Goal: Task Accomplishment & Management: Complete application form

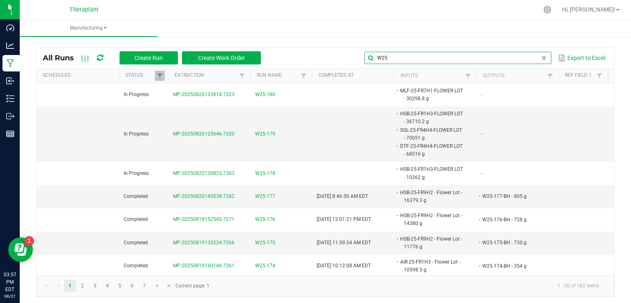
drag, startPoint x: 517, startPoint y: 60, endPoint x: 301, endPoint y: 59, distance: 216.1
click at [301, 59] on div "W25 Export to Excel" at bounding box center [437, 58] width 341 height 14
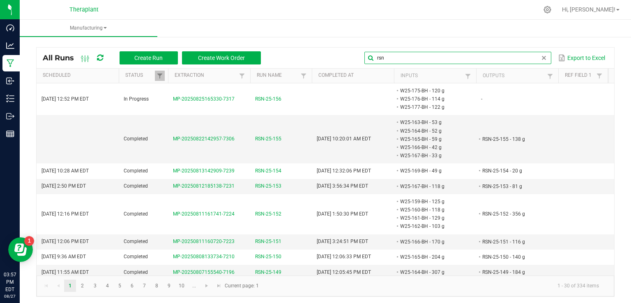
type input "rsn"
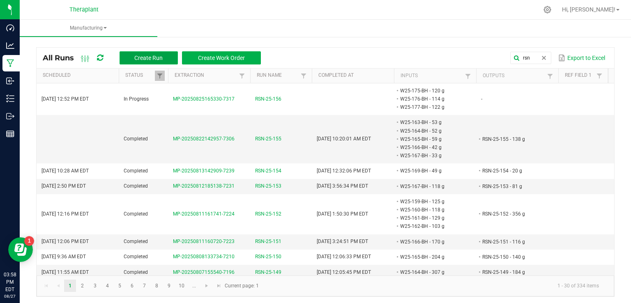
click at [138, 59] on span "Create Run" at bounding box center [148, 58] width 28 height 7
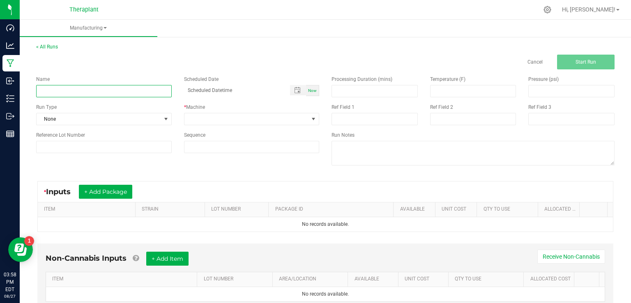
click at [76, 87] on input at bounding box center [104, 91] width 136 height 12
type input "RSN-25-157"
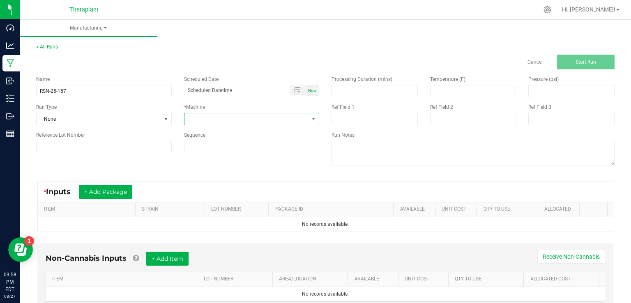
click at [248, 117] on span at bounding box center [246, 119] width 124 height 12
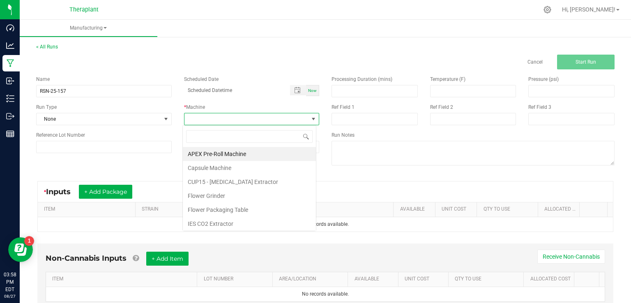
scroll to position [12, 134]
click at [220, 220] on li "IES CO2 Extractor" at bounding box center [249, 224] width 133 height 14
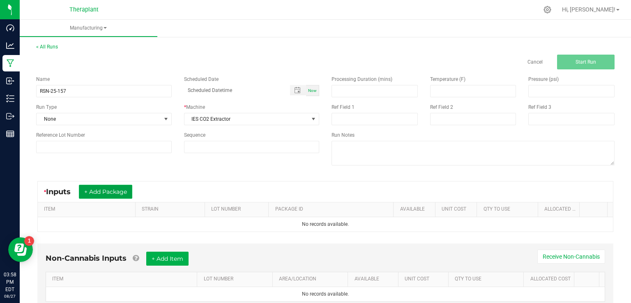
click at [102, 187] on button "+ Add Package" at bounding box center [105, 192] width 53 height 14
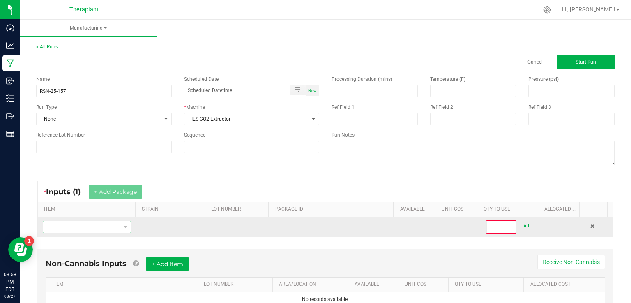
click at [66, 221] on span "NO DATA FOUND" at bounding box center [81, 227] width 77 height 12
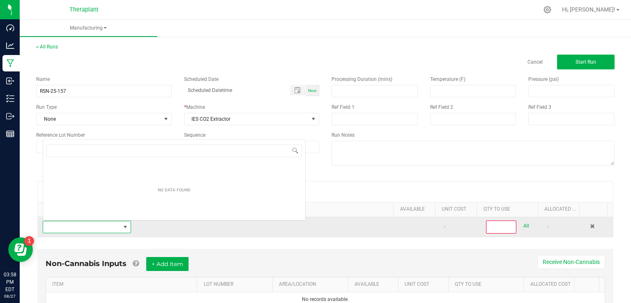
scroll to position [12, 85]
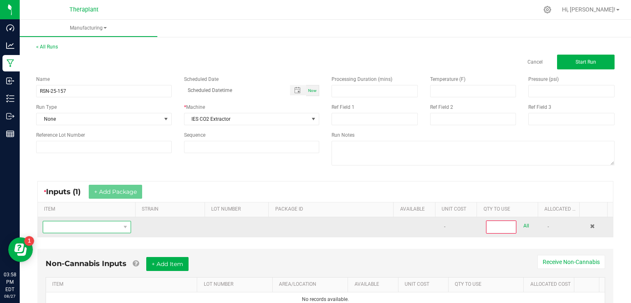
click at [63, 222] on span "NO DATA FOUND" at bounding box center [81, 227] width 77 height 12
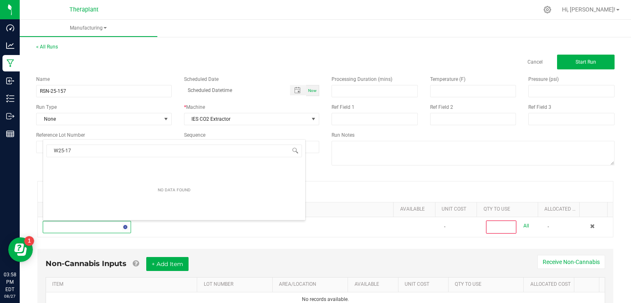
type input "W25-175"
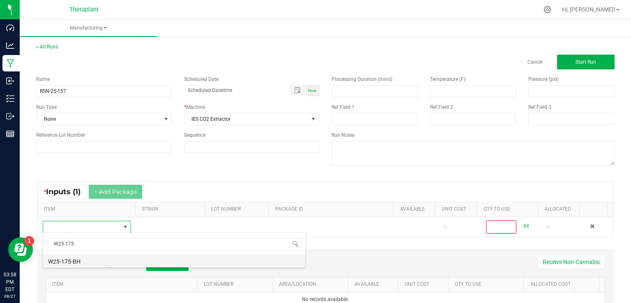
click at [77, 260] on li "W25-175-BH" at bounding box center [174, 261] width 262 height 12
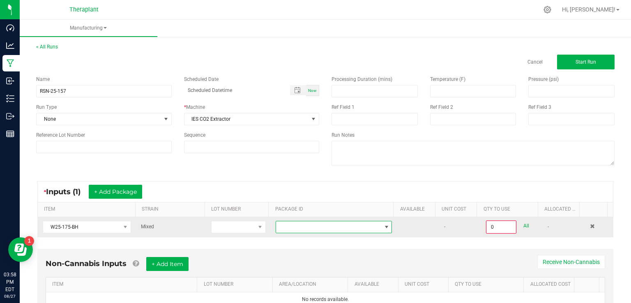
click at [302, 226] on span at bounding box center [328, 227] width 105 height 12
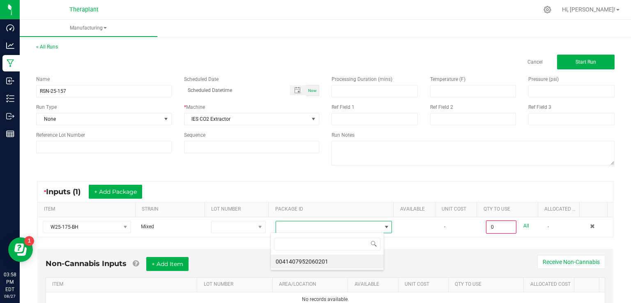
scroll to position [12, 113]
click at [295, 258] on li "0041407952060201" at bounding box center [327, 262] width 113 height 14
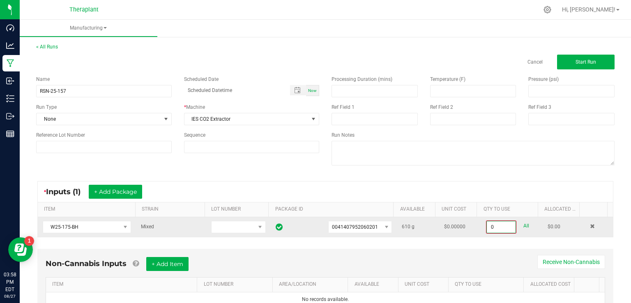
click at [487, 222] on input "0" at bounding box center [501, 227] width 29 height 12
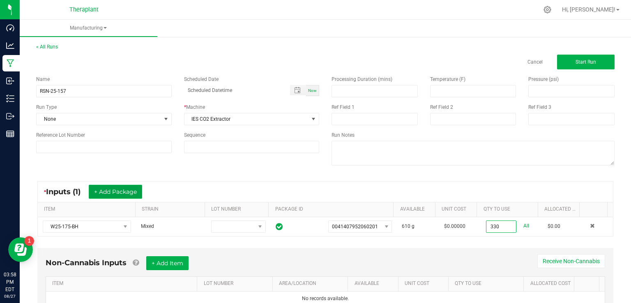
type input "330.0000 g"
click at [100, 186] on button "+ Add Package" at bounding box center [115, 192] width 53 height 14
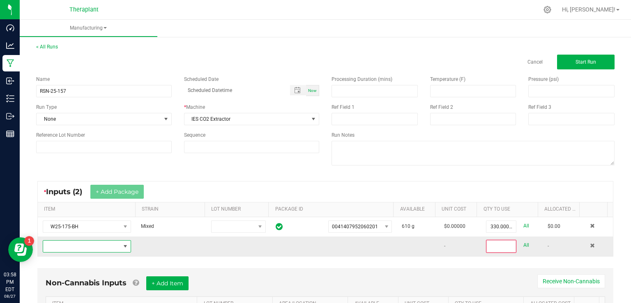
click at [69, 245] on span "NO DATA FOUND" at bounding box center [81, 247] width 77 height 12
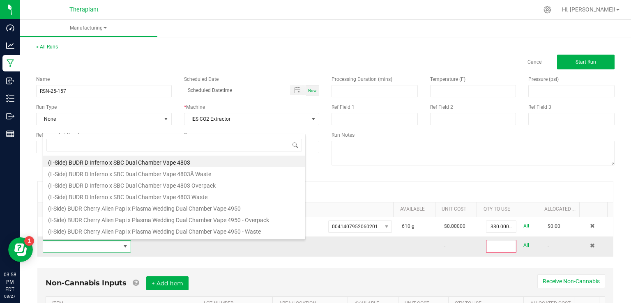
scroll to position [12, 85]
type input "W25-176"
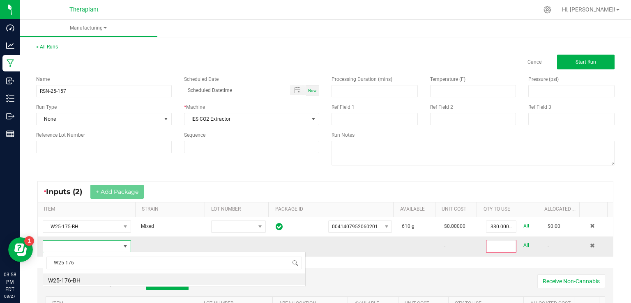
scroll to position [0, 0]
click at [66, 277] on li "W25-176-BH" at bounding box center [174, 280] width 262 height 12
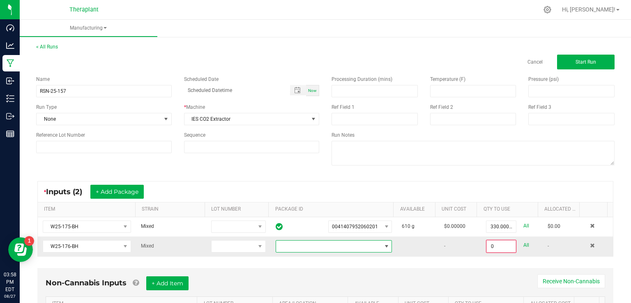
click at [296, 248] on span at bounding box center [328, 247] width 105 height 12
click at [287, 276] on li "9014516353459905" at bounding box center [327, 281] width 113 height 14
click at [487, 247] on input "0" at bounding box center [501, 247] width 29 height 12
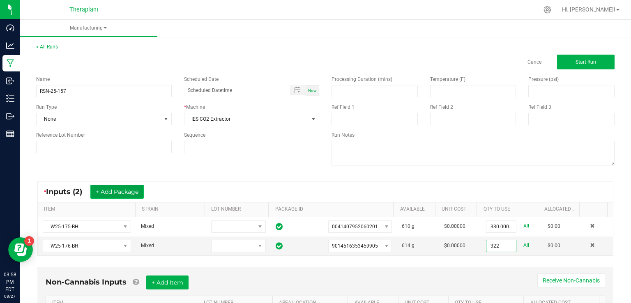
type input "322.0000 g"
click at [132, 186] on button "+ Add Package" at bounding box center [116, 192] width 53 height 14
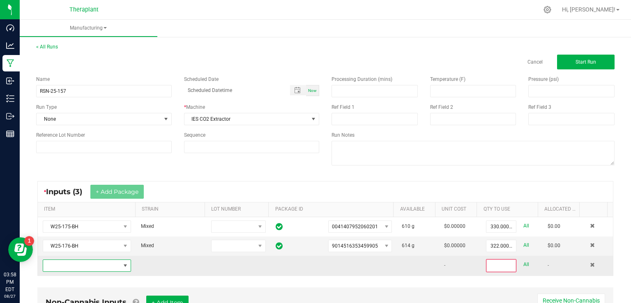
click at [82, 266] on span "NO DATA FOUND" at bounding box center [81, 266] width 77 height 12
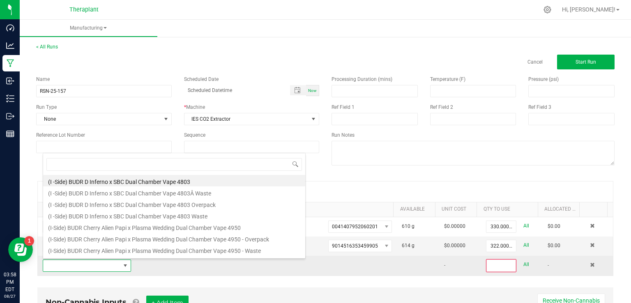
scroll to position [12, 85]
type input "W25-177"
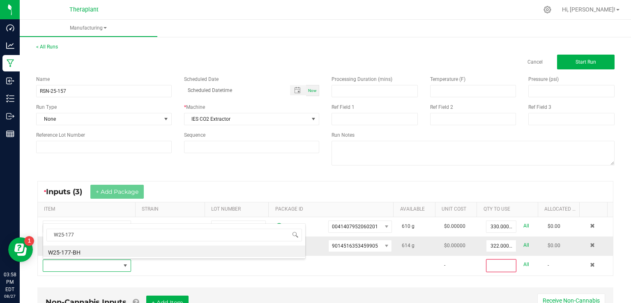
click at [82, 252] on li "W25-177-BH" at bounding box center [174, 252] width 262 height 12
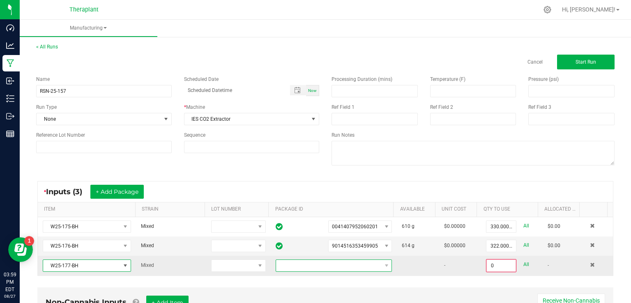
click at [343, 260] on span at bounding box center [328, 266] width 105 height 12
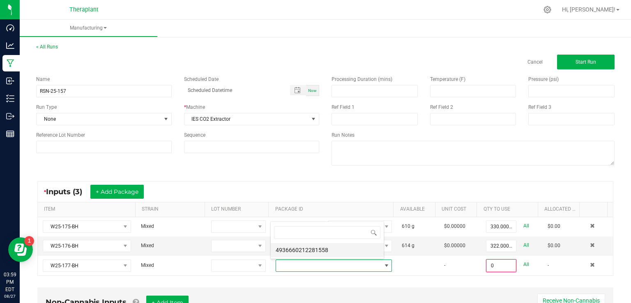
scroll to position [12, 112]
click at [331, 255] on li "4936660212281558" at bounding box center [327, 250] width 113 height 14
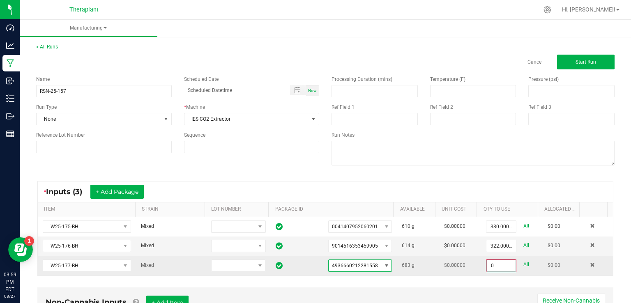
click at [487, 261] on input "0" at bounding box center [501, 266] width 29 height 12
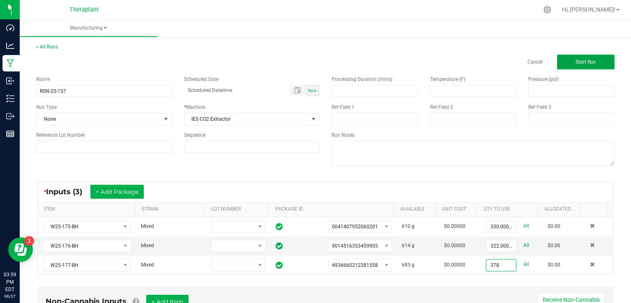
type input "378.0000 g"
click at [576, 60] on span "Start Run" at bounding box center [586, 62] width 21 height 6
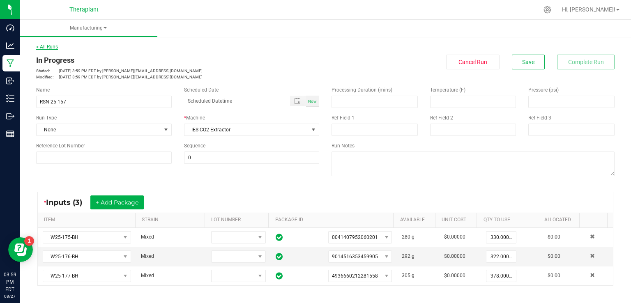
click at [42, 47] on link "< All Runs" at bounding box center [47, 47] width 22 height 6
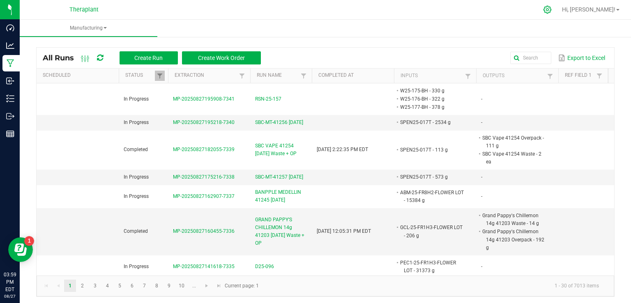
click at [552, 14] on icon at bounding box center [547, 9] width 9 height 9
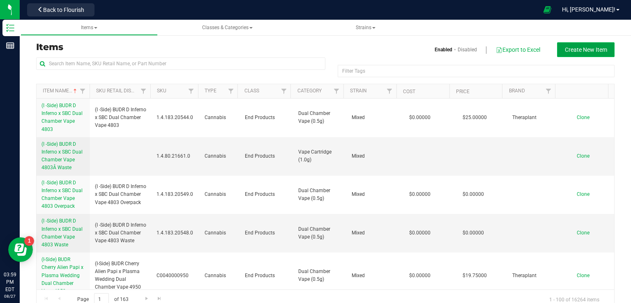
click at [585, 53] on button "Create New Item" at bounding box center [586, 49] width 58 height 15
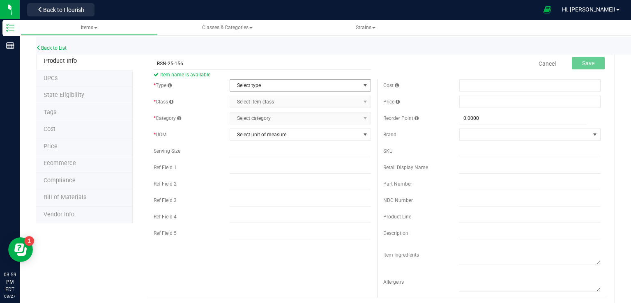
type input "RSN-25-156"
click at [235, 88] on span "Select type" at bounding box center [295, 86] width 130 height 12
click at [240, 100] on li "Cannabis" at bounding box center [297, 99] width 139 height 12
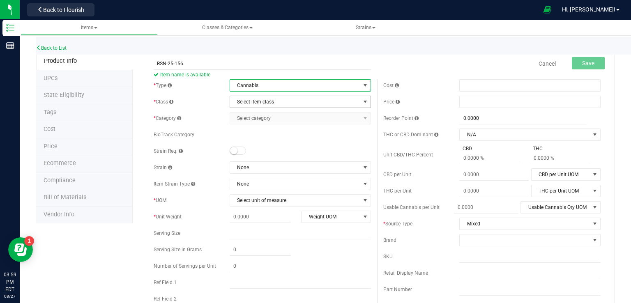
click at [241, 101] on span "Select item class" at bounding box center [295, 102] width 130 height 12
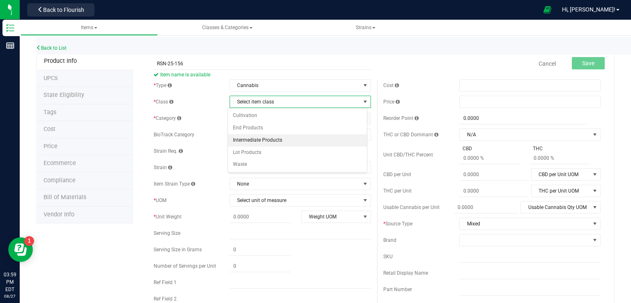
click at [250, 139] on li "Intermediate Products" at bounding box center [297, 140] width 139 height 12
click at [260, 113] on span "Select category" at bounding box center [295, 119] width 130 height 12
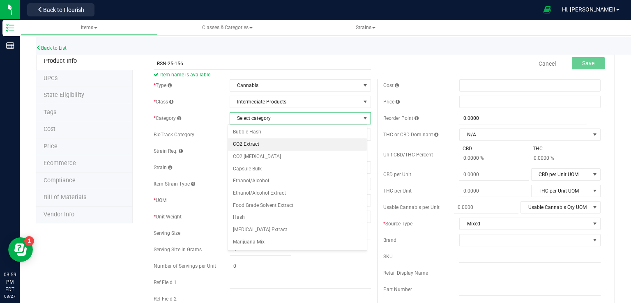
click at [256, 140] on li "CO2 Extract" at bounding box center [297, 144] width 139 height 12
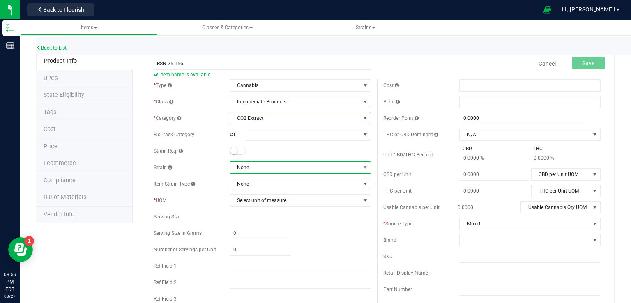
click at [253, 164] on span "None" at bounding box center [295, 168] width 130 height 12
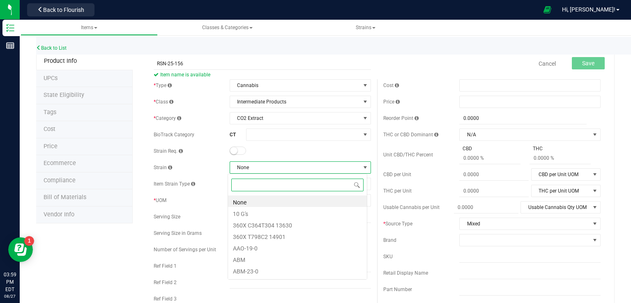
scroll to position [12, 140]
type input "MIXED"
click at [268, 200] on li "Mixed" at bounding box center [297, 202] width 139 height 12
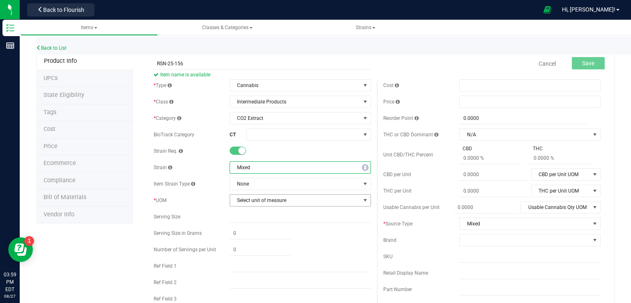
click at [259, 198] on span "Select unit of measure" at bounding box center [295, 201] width 130 height 12
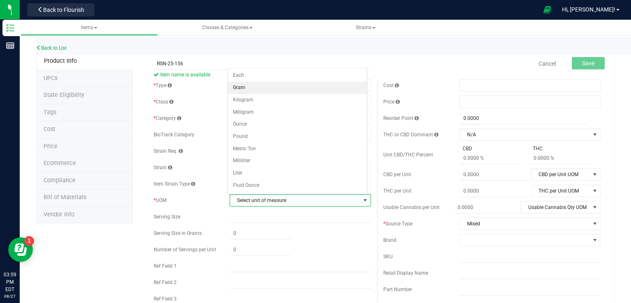
click at [246, 87] on li "Gram" at bounding box center [297, 88] width 139 height 12
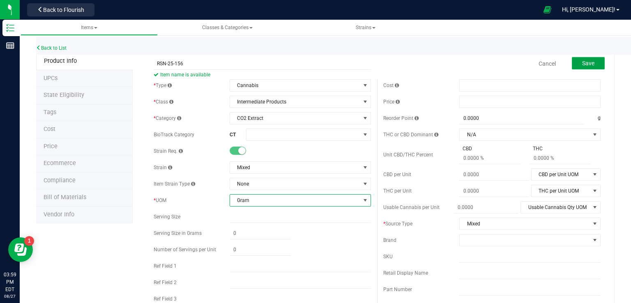
click at [582, 61] on span "Save" at bounding box center [588, 63] width 12 height 7
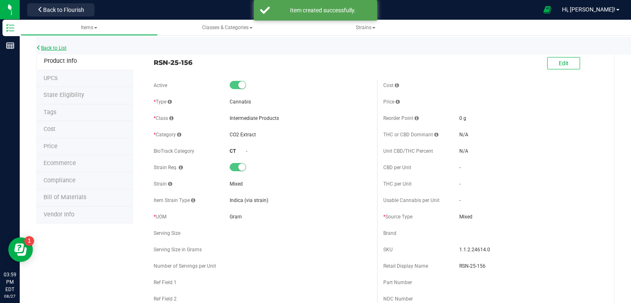
click at [42, 46] on link "Back to List" at bounding box center [51, 48] width 30 height 6
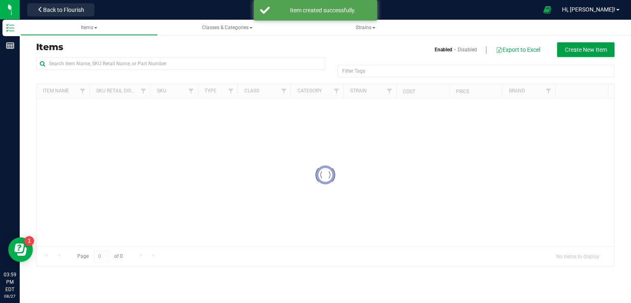
click at [579, 50] on span "Create New Item" at bounding box center [586, 49] width 42 height 7
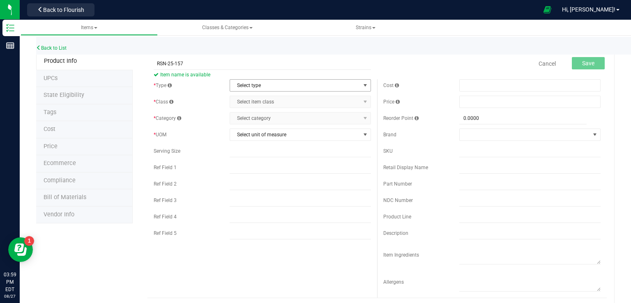
type input "RSN-25-157"
click at [243, 84] on span "Select type" at bounding box center [295, 86] width 130 height 12
click at [255, 99] on li "Cannabis" at bounding box center [297, 99] width 139 height 12
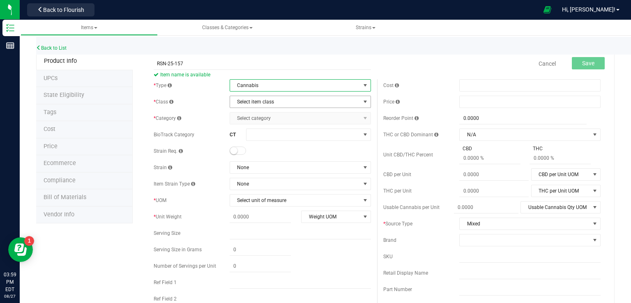
click at [255, 99] on span "Select item class" at bounding box center [295, 102] width 130 height 12
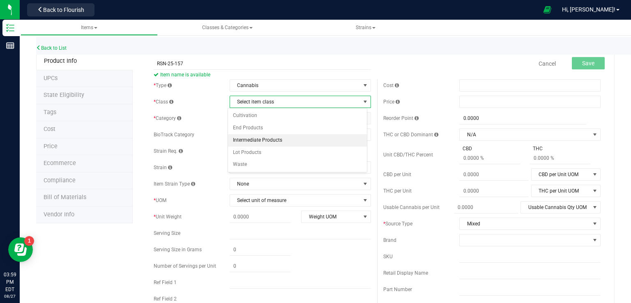
click at [257, 139] on li "Intermediate Products" at bounding box center [297, 140] width 139 height 12
click at [258, 125] on div "* Type Cannabis Select type Cannabis Non-Inventory Raw Materials Supplies * Cla…" at bounding box center [262, 218] width 230 height 279
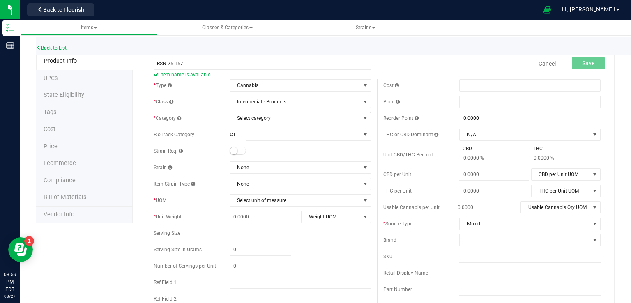
click at [261, 116] on span "Select category" at bounding box center [295, 119] width 130 height 12
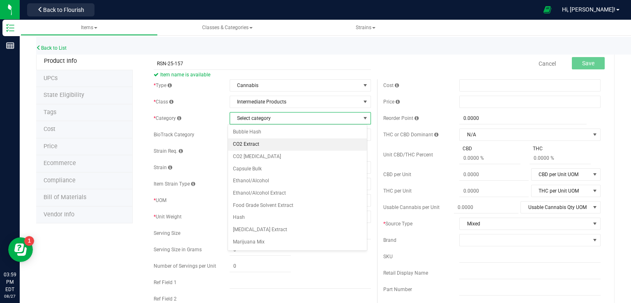
click at [261, 141] on li "CO2 Extract" at bounding box center [297, 144] width 139 height 12
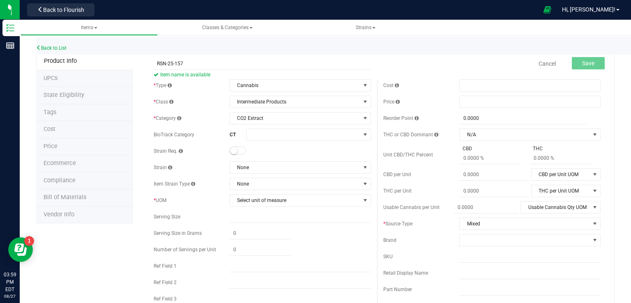
click at [262, 174] on div "* Type Cannabis Select type Cannabis Non-Inventory Raw Materials Supplies * Cla…" at bounding box center [262, 210] width 230 height 263
click at [262, 171] on span "None" at bounding box center [295, 168] width 130 height 12
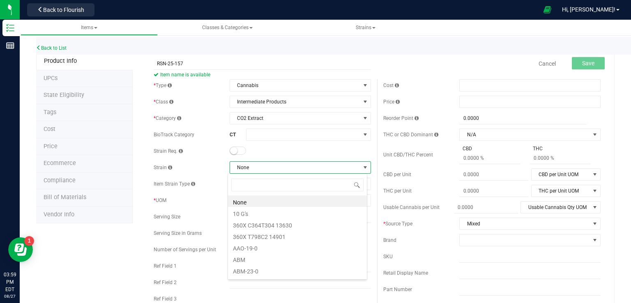
scroll to position [12, 140]
type input "MIXED"
click at [257, 198] on li "Mixed" at bounding box center [297, 202] width 139 height 12
click at [251, 199] on span "Select unit of measure" at bounding box center [295, 201] width 130 height 12
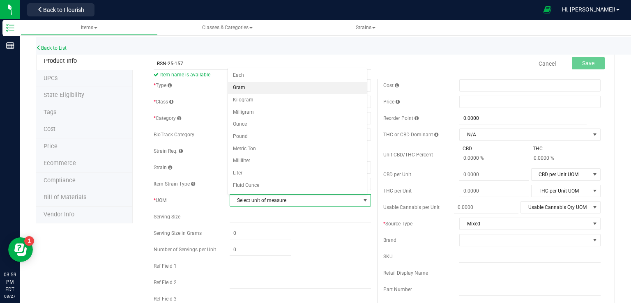
click at [248, 86] on li "Gram" at bounding box center [297, 88] width 139 height 12
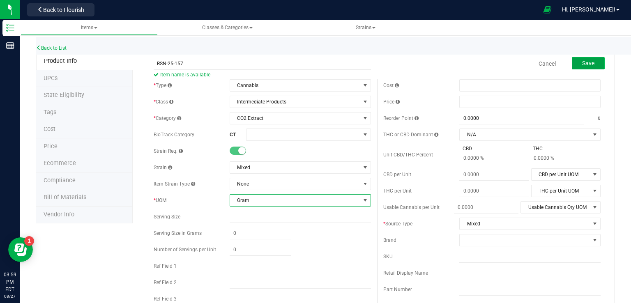
click at [593, 60] on button "Save" at bounding box center [588, 63] width 33 height 12
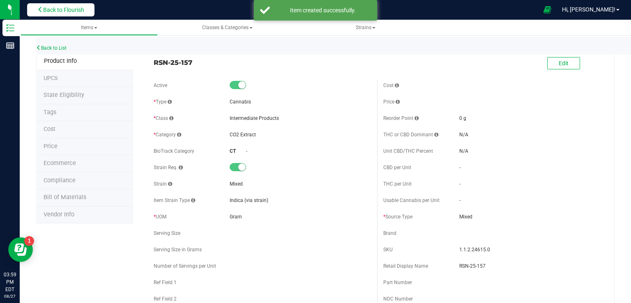
click at [57, 8] on span "Back to Flourish" at bounding box center [63, 10] width 41 height 7
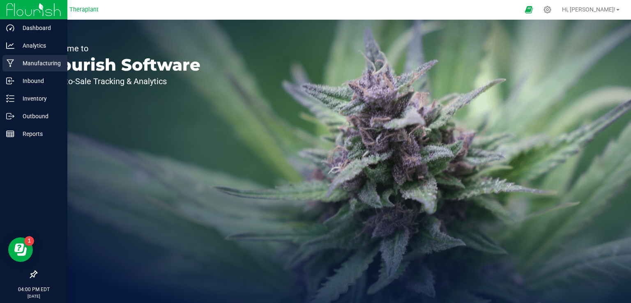
click at [43, 62] on p "Manufacturing" at bounding box center [38, 63] width 49 height 10
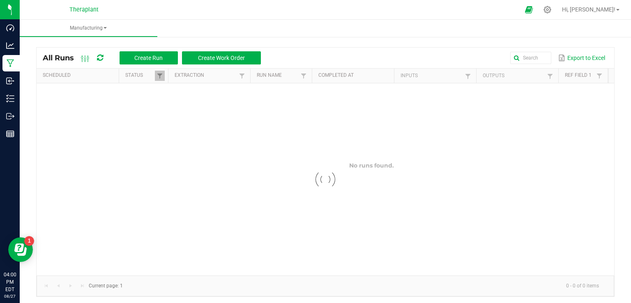
click at [536, 51] on div "Export to Excel" at bounding box center [437, 58] width 341 height 14
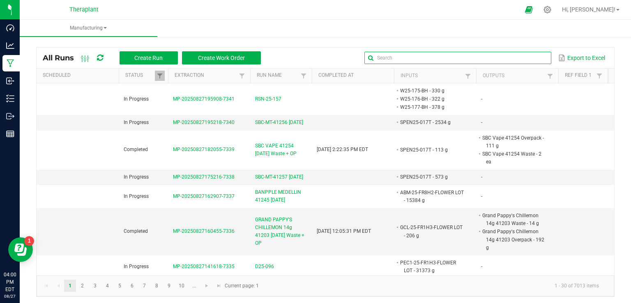
click at [530, 54] on input "text" at bounding box center [457, 58] width 187 height 12
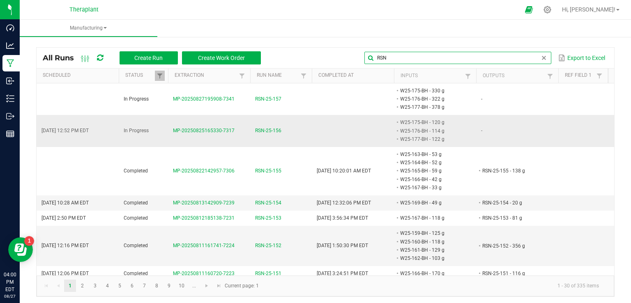
type input "RSN"
click at [273, 129] on span "RSN-25-156" at bounding box center [268, 131] width 26 height 8
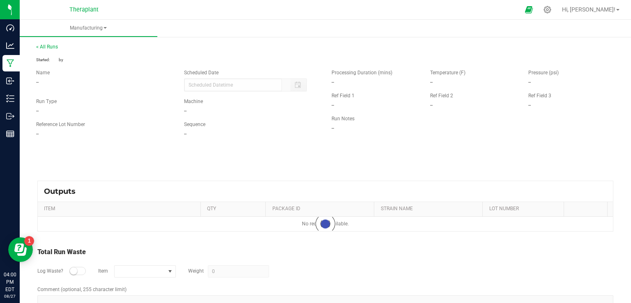
type input "[DATE] 12:52 PM"
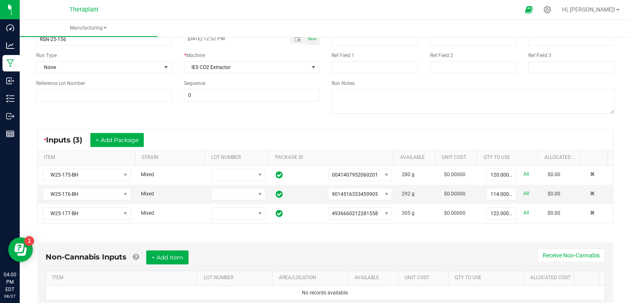
scroll to position [186, 0]
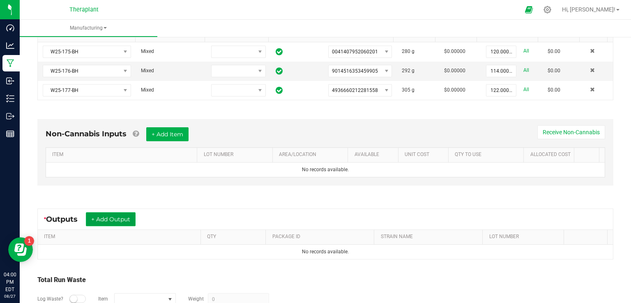
click at [108, 218] on button "+ Add Output" at bounding box center [111, 219] width 50 height 14
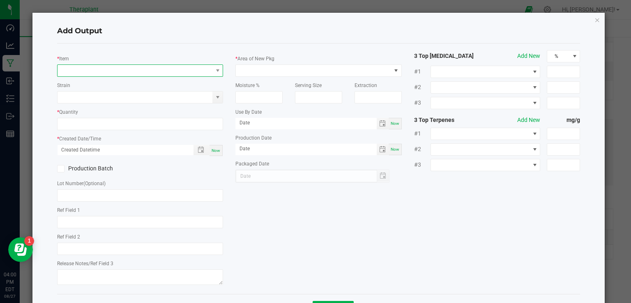
click at [70, 65] on span "NO DATA FOUND" at bounding box center [135, 71] width 155 height 12
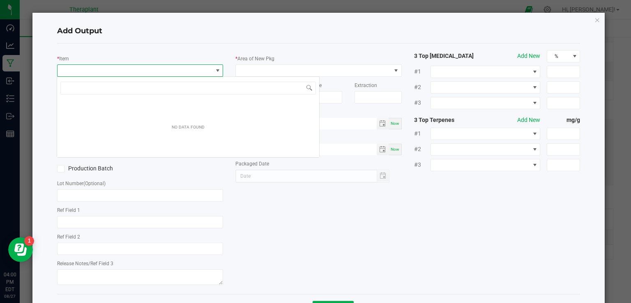
scroll to position [12, 164]
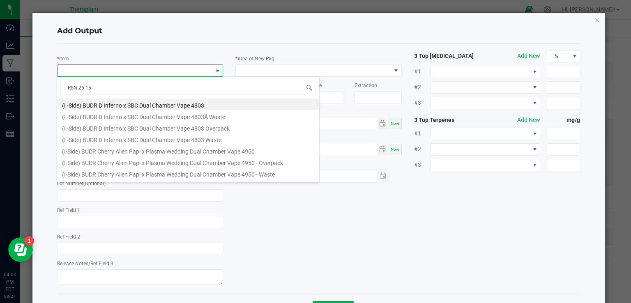
type input "RSN-25-156"
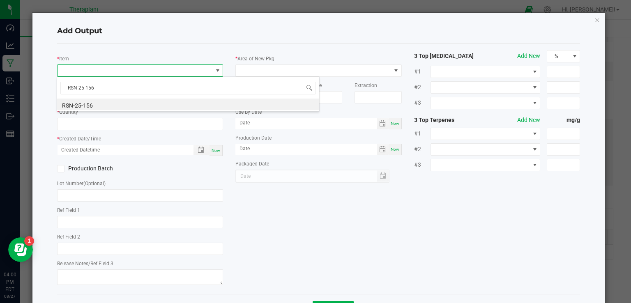
click at [110, 106] on li "RSN-25-156" at bounding box center [188, 105] width 262 height 12
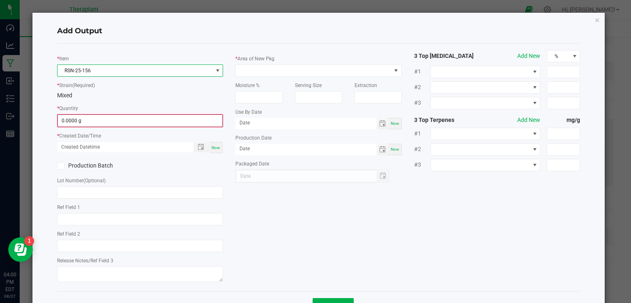
click at [97, 119] on input "0.0000 g" at bounding box center [140, 121] width 165 height 12
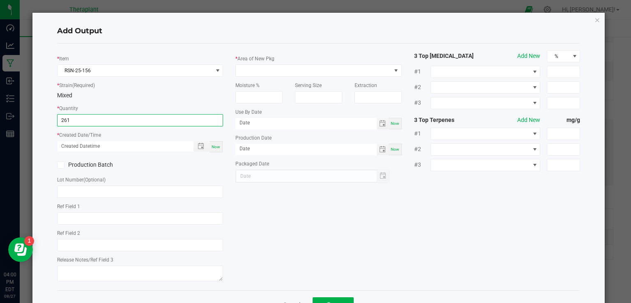
type input "261.0000 g"
click at [223, 143] on div "* Item RSN-25-156 * Strain (Required) Mixed * Quantity 261.0000 g * Created Dat…" at bounding box center [140, 167] width 179 height 234
click at [219, 147] on div "Now" at bounding box center [216, 146] width 13 height 11
type input "[DATE] 4:00 PM"
type input "[DATE]"
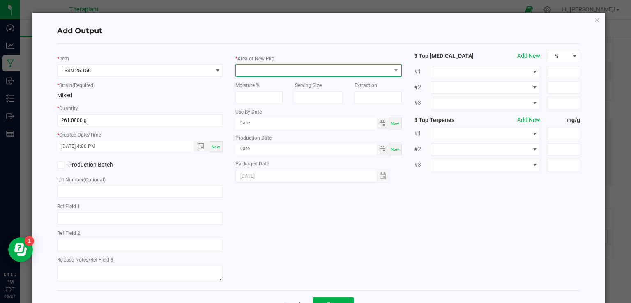
click at [251, 75] on span at bounding box center [313, 71] width 155 height 12
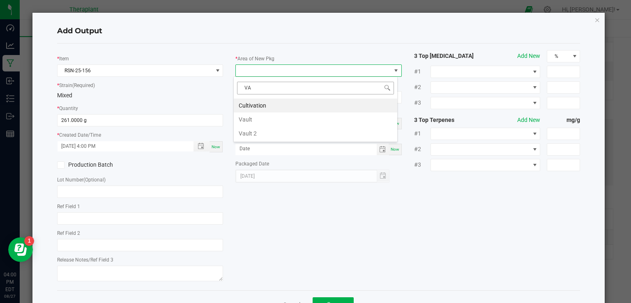
type input "VAU"
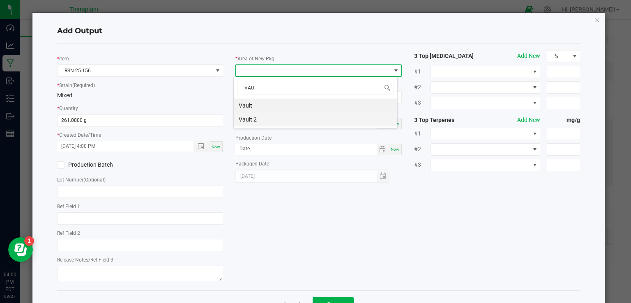
click at [251, 113] on li "Vault 2" at bounding box center [315, 120] width 163 height 14
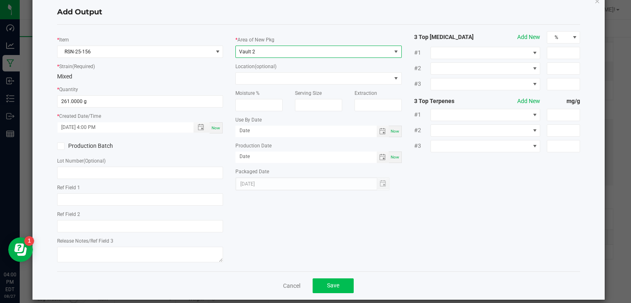
scroll to position [29, 0]
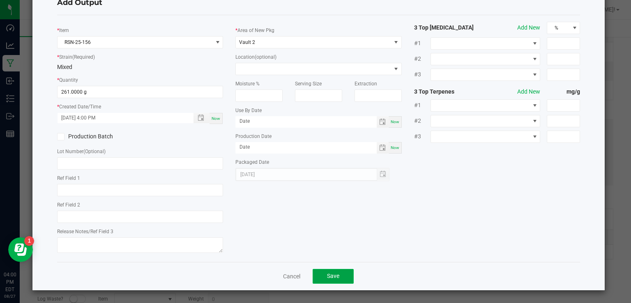
click at [321, 282] on button "Save" at bounding box center [333, 276] width 41 height 15
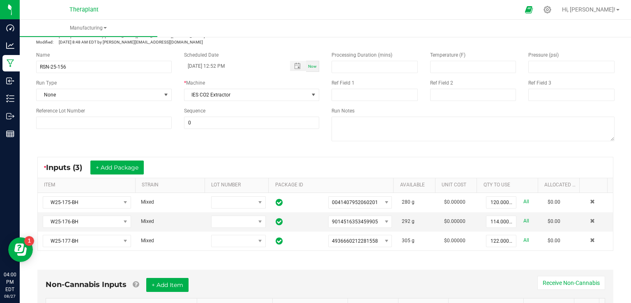
scroll to position [0, 0]
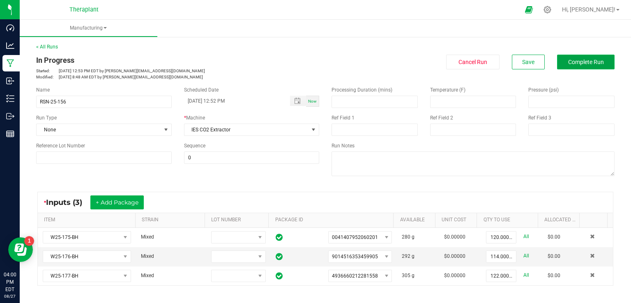
click at [578, 64] on span "Complete Run" at bounding box center [586, 62] width 36 height 7
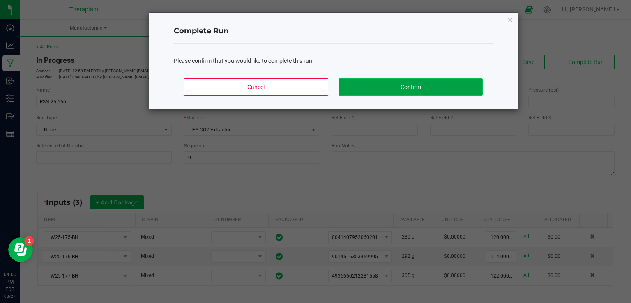
click at [366, 87] on button "Confirm" at bounding box center [410, 86] width 144 height 17
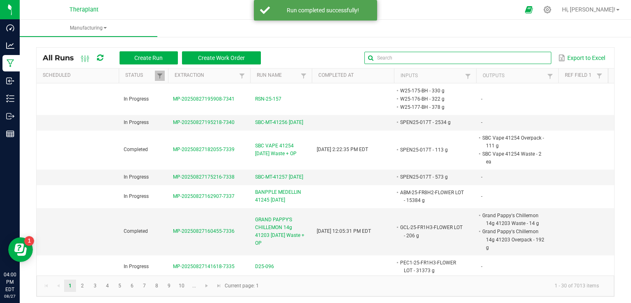
click at [526, 55] on input "text" at bounding box center [457, 58] width 187 height 12
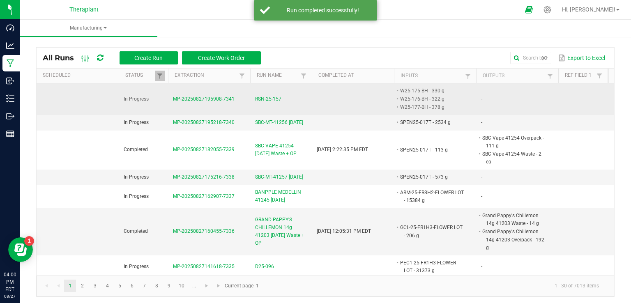
click at [265, 95] on span "RSN-25-157" at bounding box center [268, 99] width 26 height 8
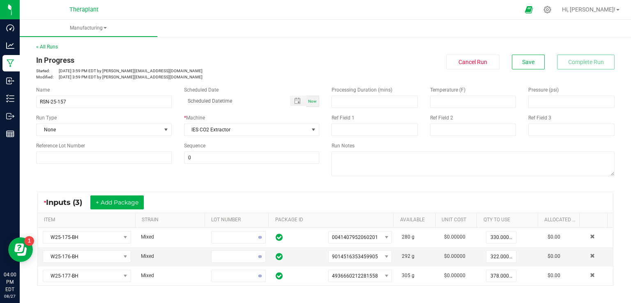
scroll to position [205, 0]
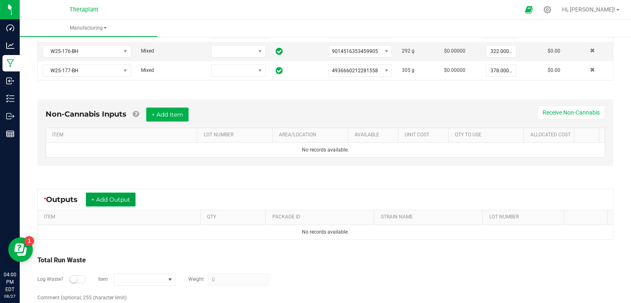
click at [107, 196] on button "+ Add Output" at bounding box center [111, 200] width 50 height 14
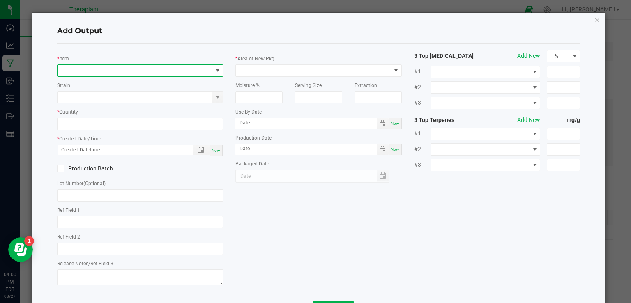
click at [89, 73] on span "NO DATA FOUND" at bounding box center [135, 71] width 155 height 12
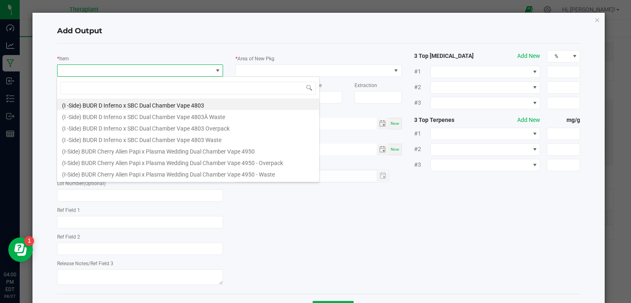
scroll to position [12, 164]
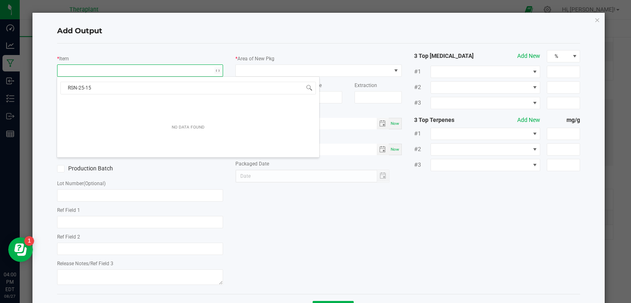
type input "RSN-25-157"
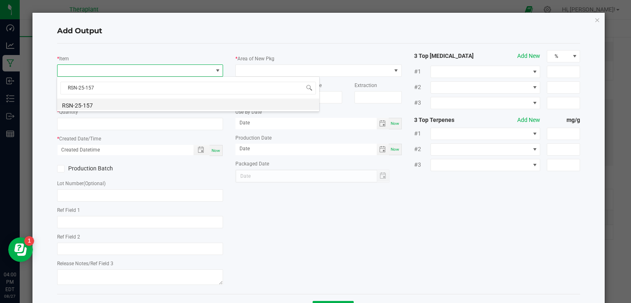
click at [88, 99] on li "RSN-25-157" at bounding box center [188, 105] width 262 height 12
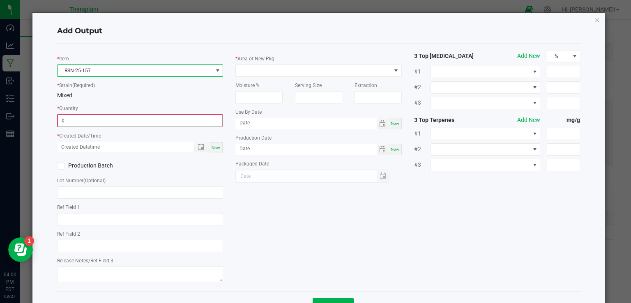
click at [79, 115] on input "0" at bounding box center [140, 121] width 165 height 12
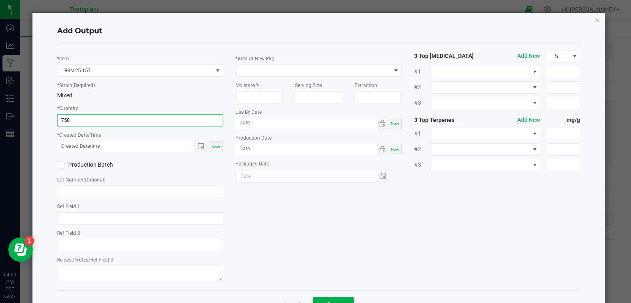
type input "758.0000 g"
click at [217, 146] on span "Now" at bounding box center [216, 147] width 9 height 5
type input "[DATE] 4:00 PM"
type input "[DATE]"
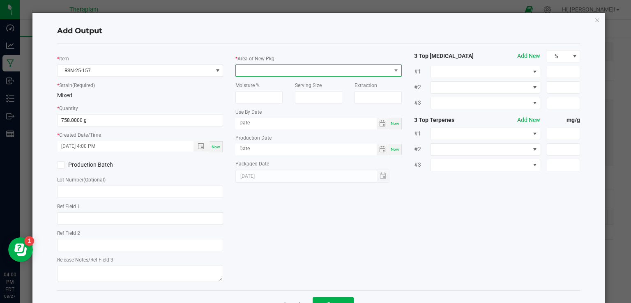
click at [263, 72] on span at bounding box center [313, 71] width 155 height 12
type input "VAUL"
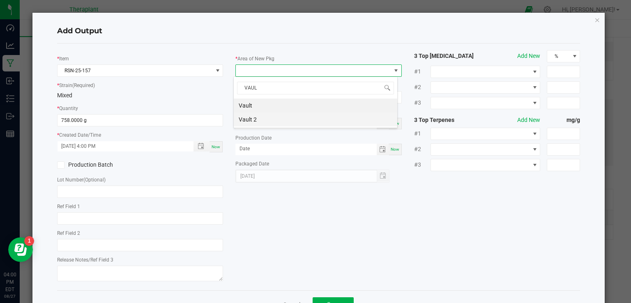
click at [264, 121] on li "Vault 2" at bounding box center [315, 120] width 163 height 14
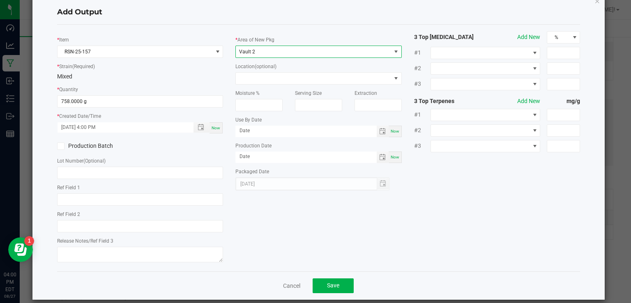
scroll to position [29, 0]
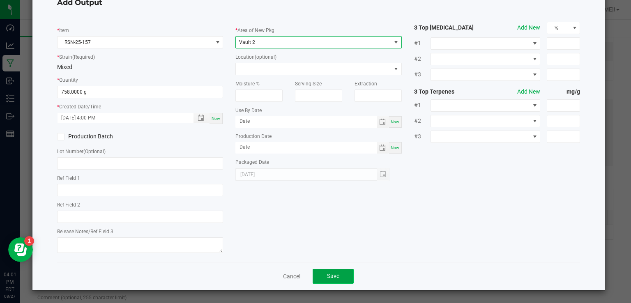
click at [320, 273] on button "Save" at bounding box center [333, 276] width 41 height 15
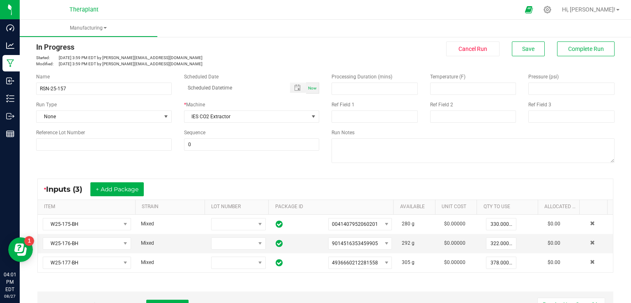
scroll to position [0, 0]
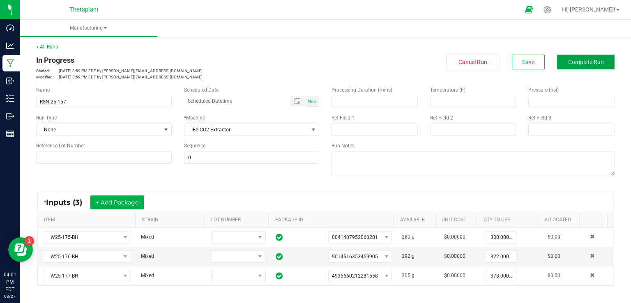
click at [571, 64] on span "Complete Run" at bounding box center [586, 62] width 36 height 7
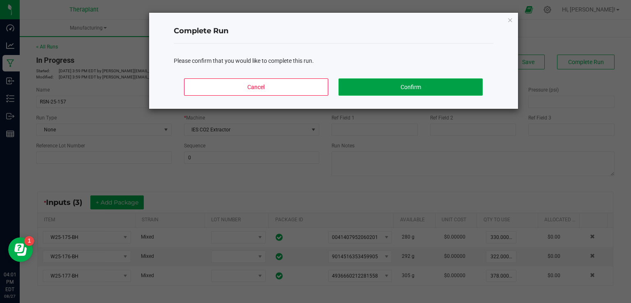
click at [424, 78] on button "Confirm" at bounding box center [410, 86] width 144 height 17
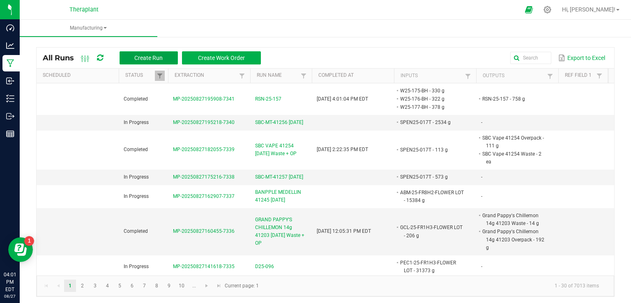
click at [142, 56] on span "Create Run" at bounding box center [148, 58] width 28 height 7
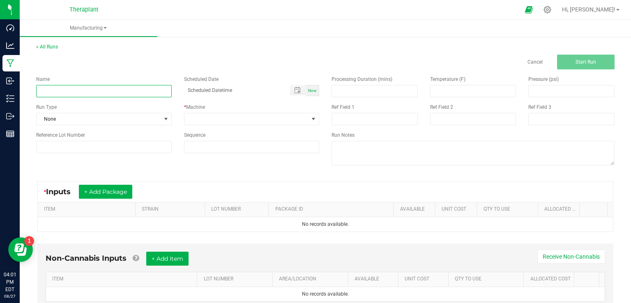
click at [65, 86] on input at bounding box center [104, 91] width 136 height 12
click at [42, 46] on link "< All Runs" at bounding box center [47, 47] width 22 height 6
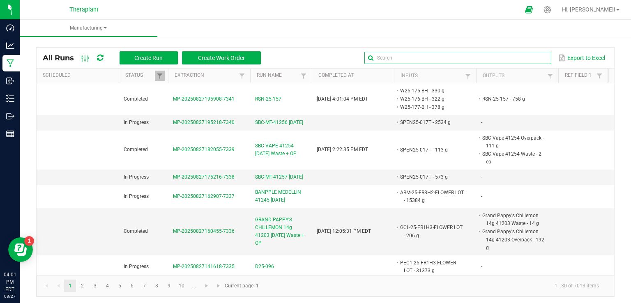
click at [525, 56] on input "text" at bounding box center [457, 58] width 187 height 12
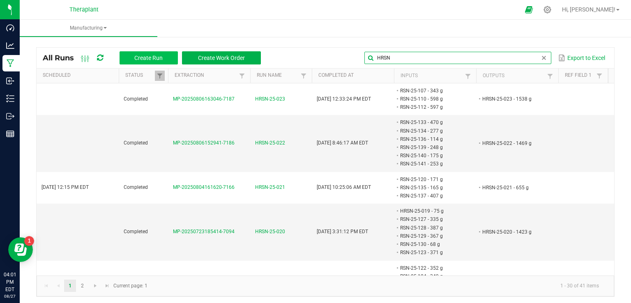
type input "HRSN"
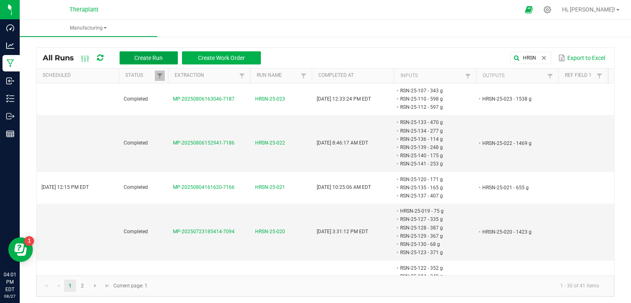
click at [153, 57] on span "Create Run" at bounding box center [148, 58] width 28 height 7
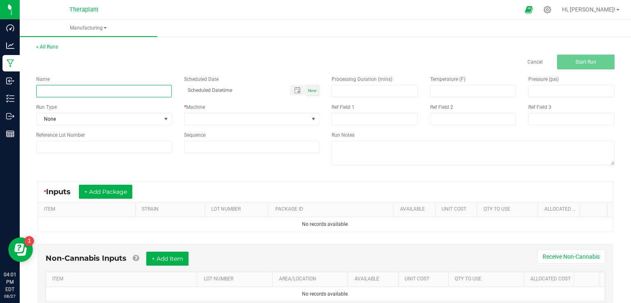
click at [123, 89] on input at bounding box center [104, 91] width 136 height 12
type input "HRSN-25-024"
click at [102, 189] on button "+ Add Package" at bounding box center [105, 192] width 53 height 14
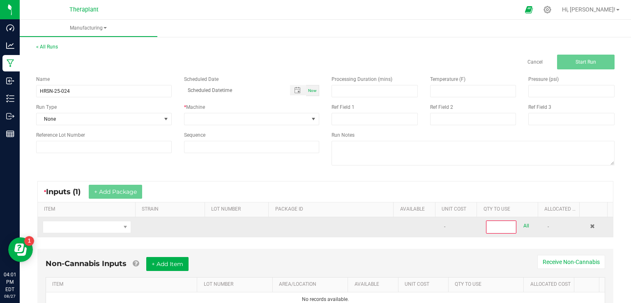
click at [40, 234] on td at bounding box center [87, 227] width 98 height 20
click at [51, 226] on span "NO DATA FOUND" at bounding box center [81, 227] width 77 height 12
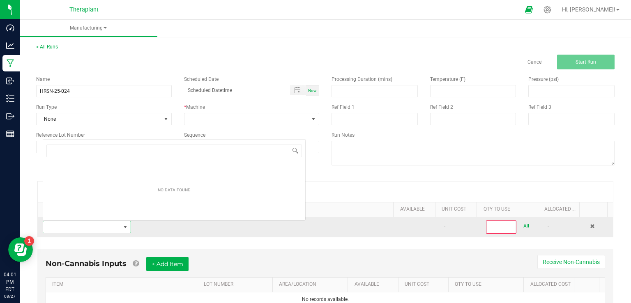
scroll to position [12, 85]
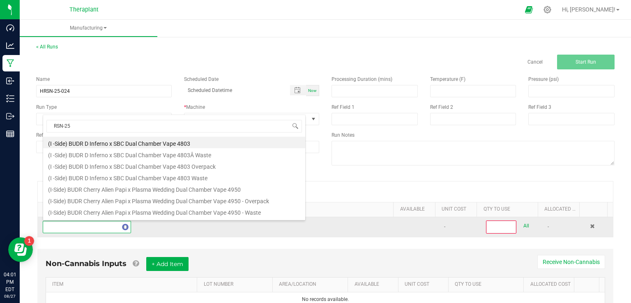
type input "RSN-25-"
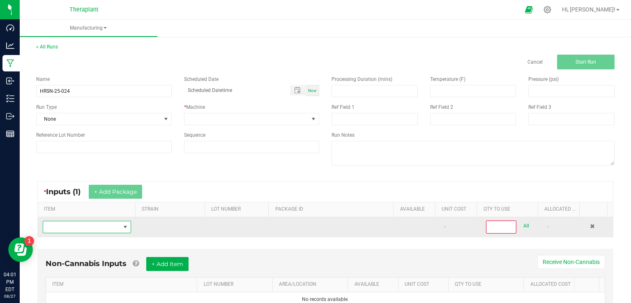
click at [64, 225] on span "NO DATA FOUND" at bounding box center [81, 227] width 77 height 12
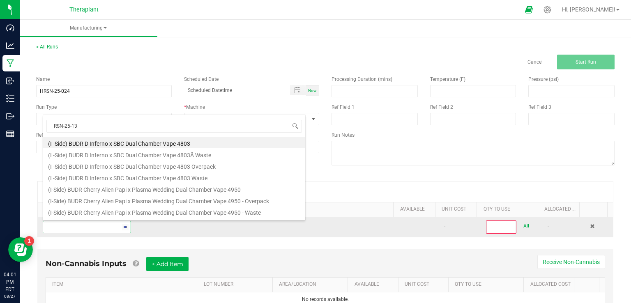
type input "RSN-25-131"
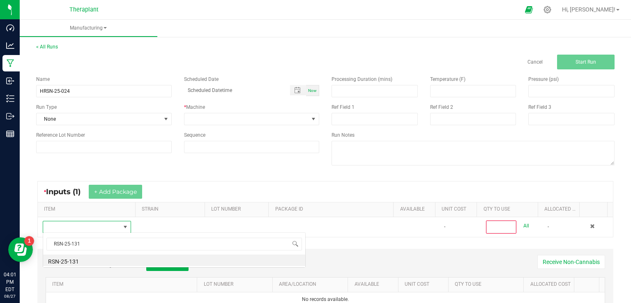
scroll to position [0, 0]
click at [78, 259] on li "RSN-25-131" at bounding box center [174, 261] width 262 height 12
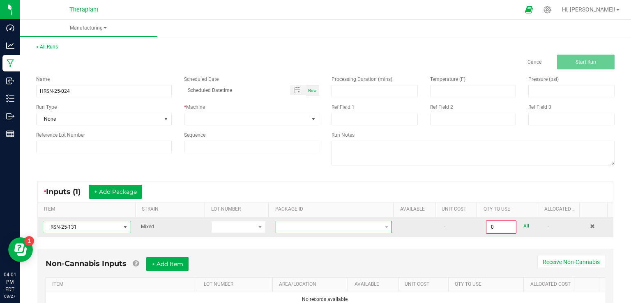
click at [316, 223] on span at bounding box center [328, 227] width 105 height 12
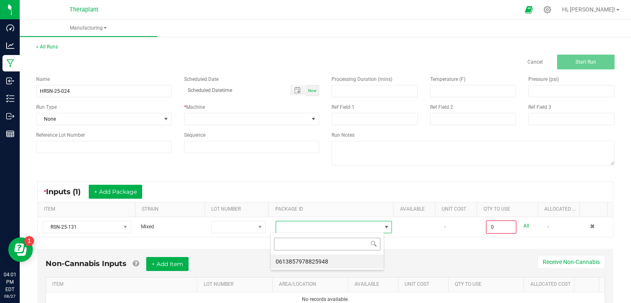
scroll to position [12, 113]
click at [305, 262] on li "0613857978825948" at bounding box center [327, 262] width 113 height 14
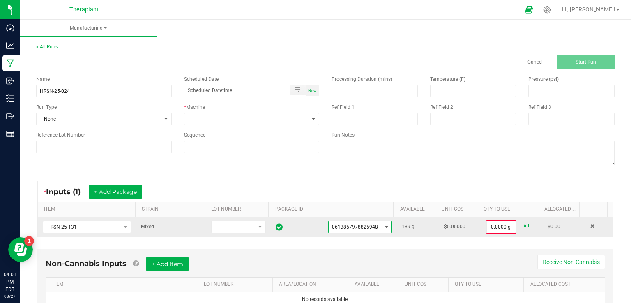
click at [523, 227] on link "All" at bounding box center [526, 226] width 6 height 11
type input "189.0000 g"
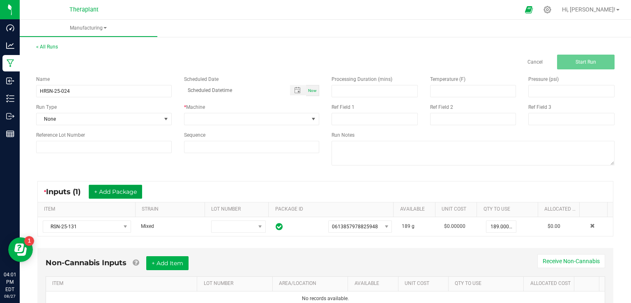
click at [123, 189] on button "+ Add Package" at bounding box center [115, 192] width 53 height 14
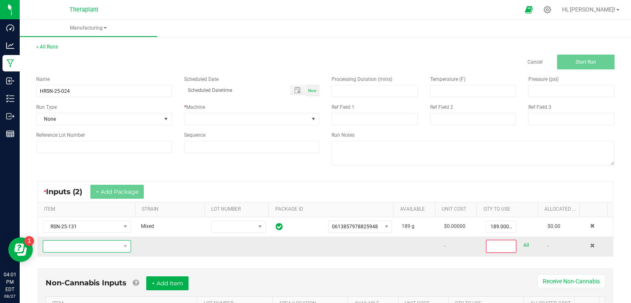
click at [86, 247] on span "NO DATA FOUND" at bounding box center [81, 247] width 77 height 12
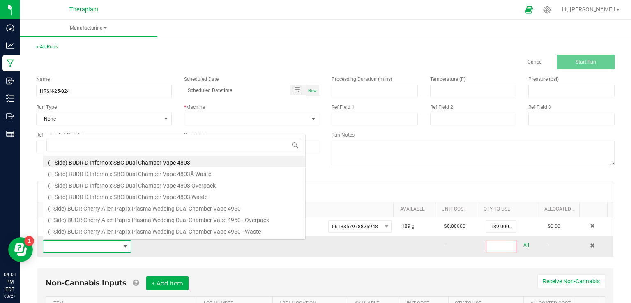
scroll to position [12, 85]
type input "RSN-25-132"
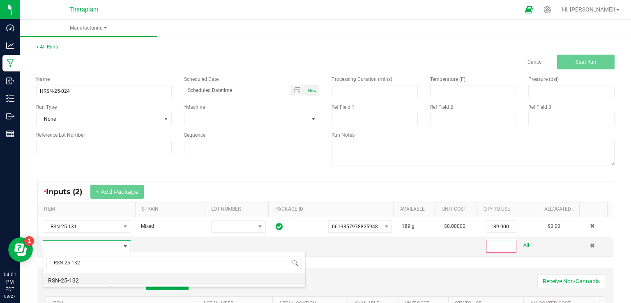
click at [84, 276] on li "RSN-25-132" at bounding box center [174, 280] width 262 height 12
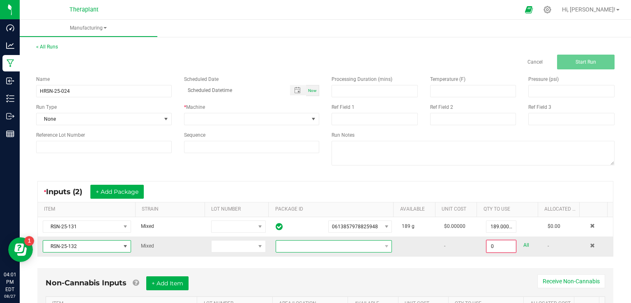
click at [311, 242] on span at bounding box center [328, 247] width 105 height 12
click at [298, 278] on li "1945760373760917" at bounding box center [327, 281] width 113 height 14
click at [523, 246] on link "All" at bounding box center [526, 245] width 6 height 11
type input "114.0000 g"
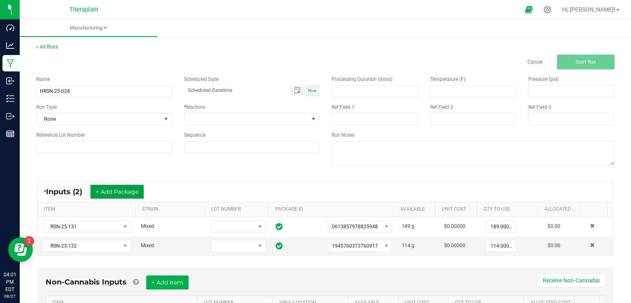
click at [106, 187] on button "+ Add Package" at bounding box center [116, 192] width 53 height 14
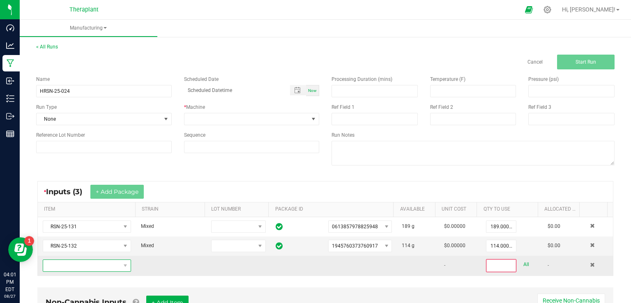
click at [73, 267] on span "NO DATA FOUND" at bounding box center [81, 266] width 77 height 12
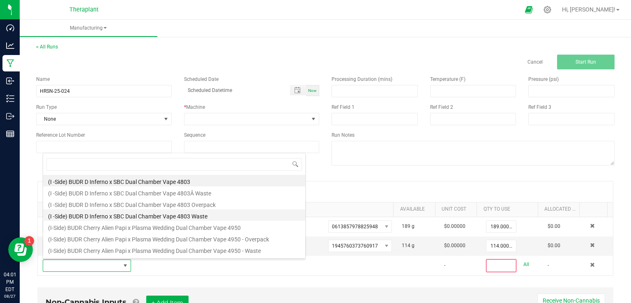
scroll to position [12, 85]
type input "RSN-"
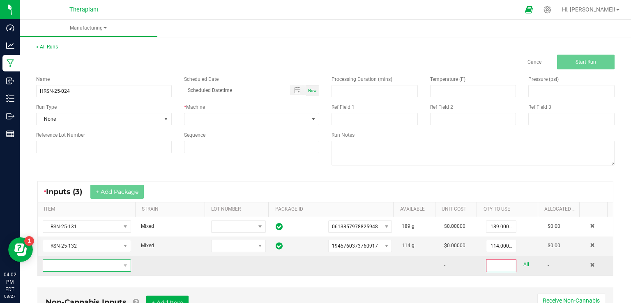
click at [86, 268] on span "NO DATA FOUND" at bounding box center [81, 266] width 77 height 12
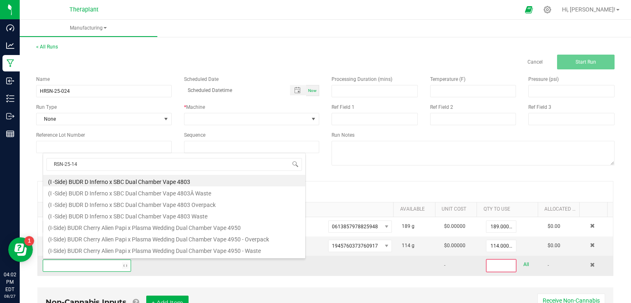
type input "RSN-25-146"
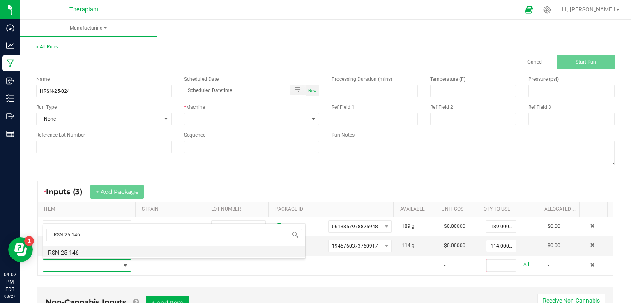
click at [99, 247] on li "RSN-25-146" at bounding box center [174, 252] width 262 height 12
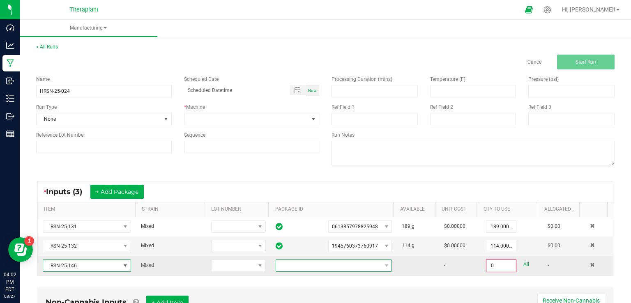
click at [360, 265] on span at bounding box center [328, 266] width 105 height 12
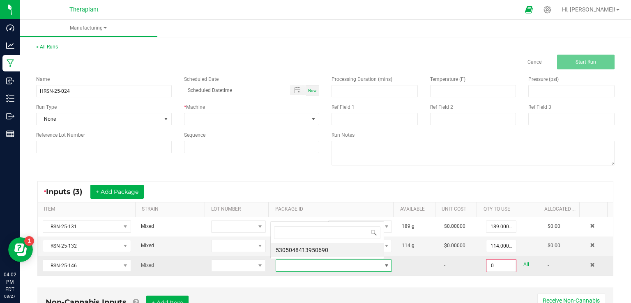
scroll to position [12, 112]
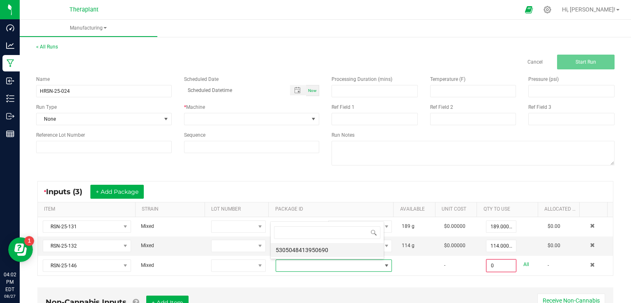
click at [325, 252] on li "5305048413950690" at bounding box center [327, 250] width 113 height 14
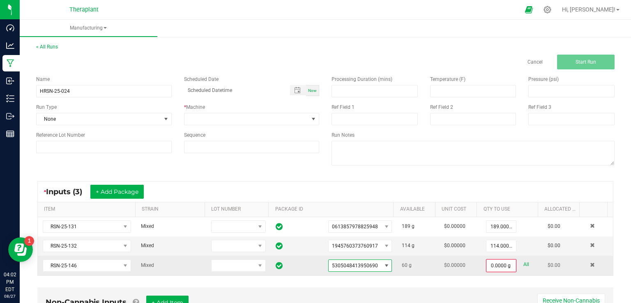
click at [523, 264] on link "All" at bounding box center [526, 264] width 6 height 11
type input "60.0000 g"
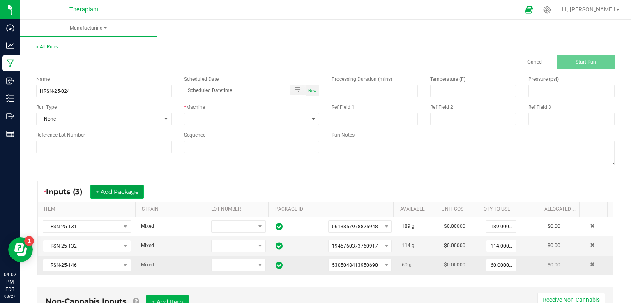
click at [123, 186] on button "+ Add Package" at bounding box center [116, 192] width 53 height 14
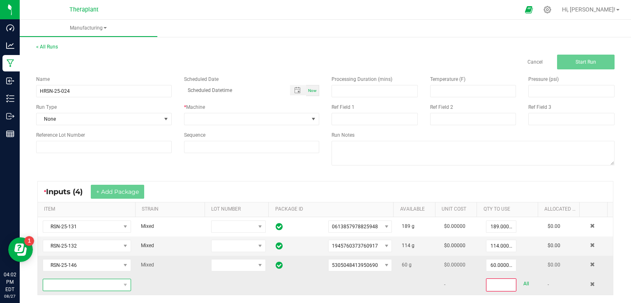
click at [77, 285] on span "NO DATA FOUND" at bounding box center [81, 285] width 77 height 12
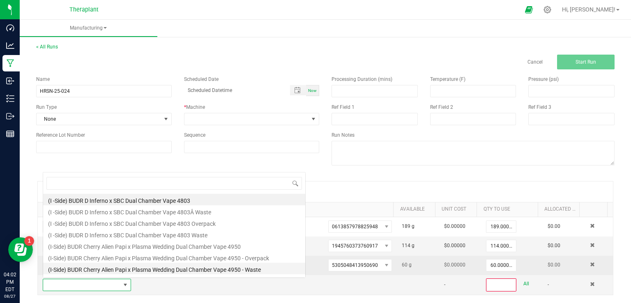
scroll to position [12, 85]
type input "RSN-25-147"
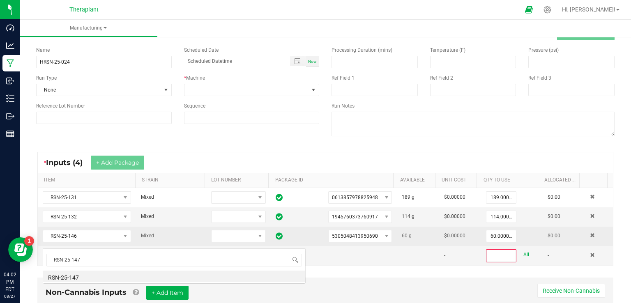
scroll to position [41, 0]
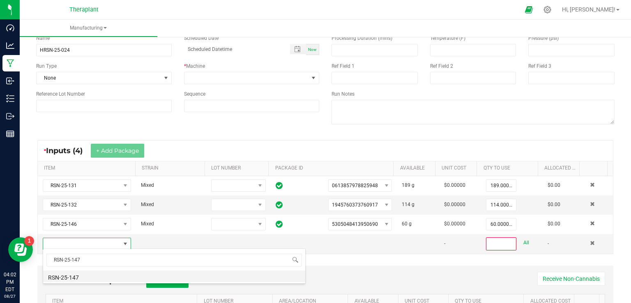
click at [70, 276] on li "RSN-25-147" at bounding box center [174, 277] width 262 height 12
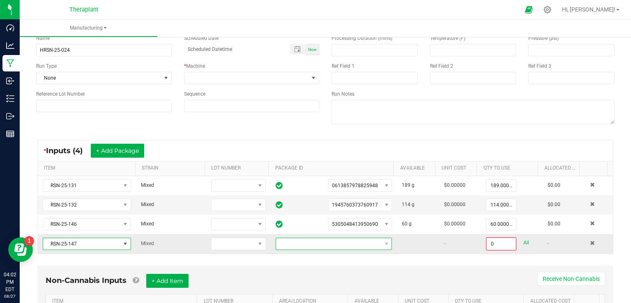
click at [280, 244] on span at bounding box center [328, 244] width 105 height 12
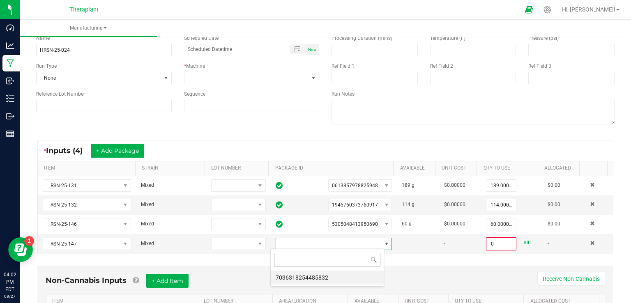
scroll to position [12, 113]
click at [283, 275] on li "7036318254485832" at bounding box center [327, 278] width 113 height 14
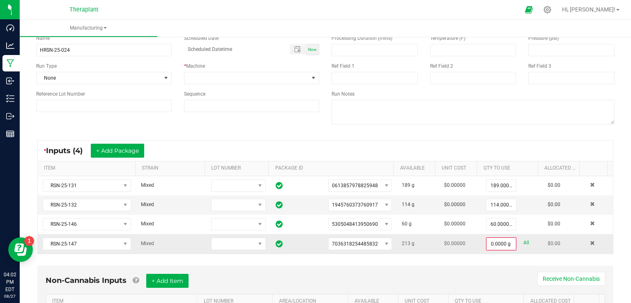
click at [519, 242] on div "0.0000 g All" at bounding box center [512, 243] width 52 height 13
click at [523, 242] on link "All" at bounding box center [526, 242] width 6 height 11
type input "213.0000 g"
click at [121, 150] on button "+ Add Package" at bounding box center [117, 151] width 53 height 14
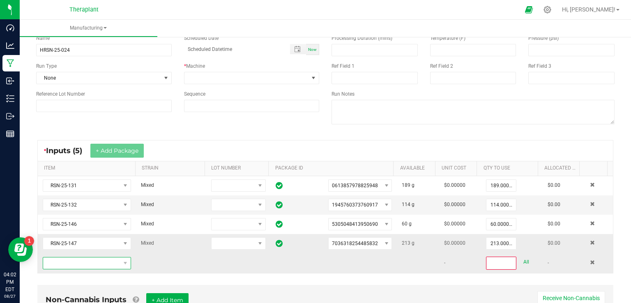
click at [66, 263] on span "NO DATA FOUND" at bounding box center [81, 264] width 77 height 12
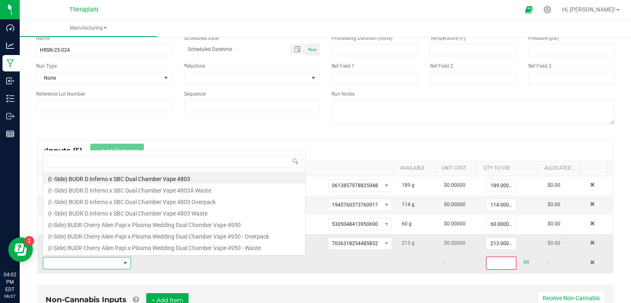
scroll to position [0, 0]
type input "RSN-25-148"
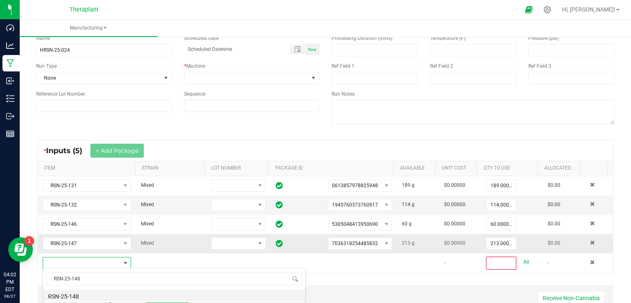
click at [76, 297] on li "RSN-25-148" at bounding box center [174, 296] width 262 height 12
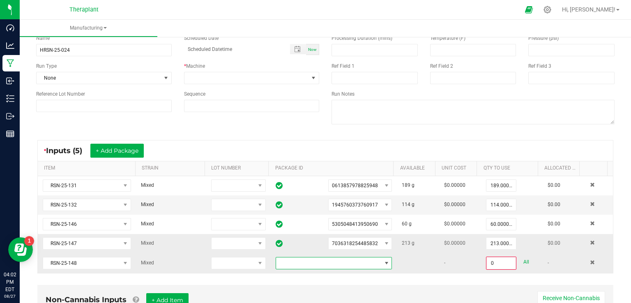
click at [310, 258] on span at bounding box center [328, 264] width 105 height 12
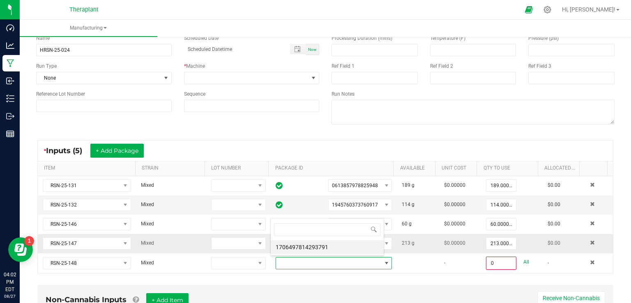
scroll to position [12, 112]
drag, startPoint x: 308, startPoint y: 248, endPoint x: 327, endPoint y: 249, distance: 18.9
click at [309, 248] on li "1706497814293791" at bounding box center [327, 247] width 113 height 14
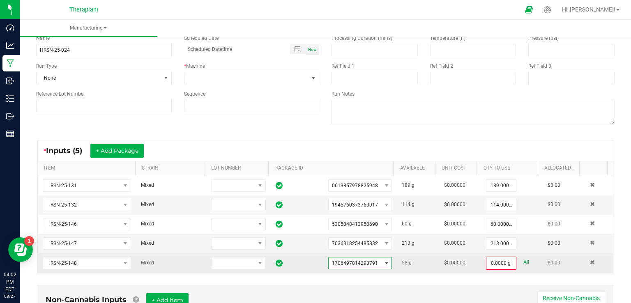
click at [523, 263] on link "All" at bounding box center [526, 262] width 6 height 11
type input "58.0000 g"
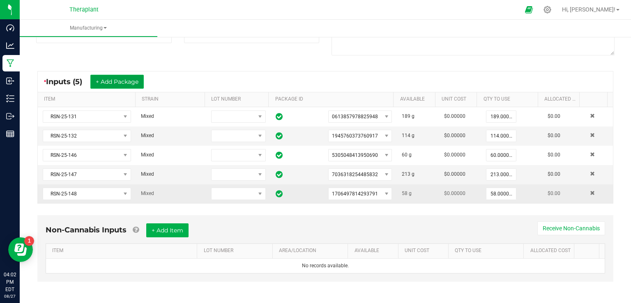
click at [125, 81] on button "+ Add Package" at bounding box center [116, 82] width 53 height 14
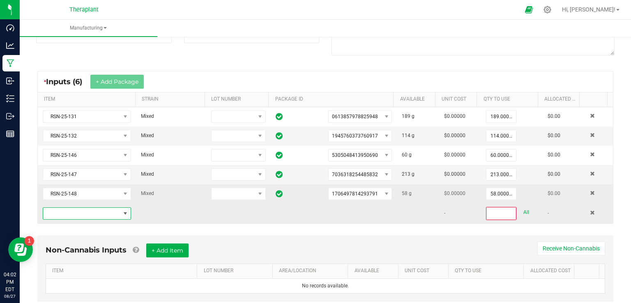
click at [65, 216] on span "NO DATA FOUND" at bounding box center [81, 214] width 77 height 12
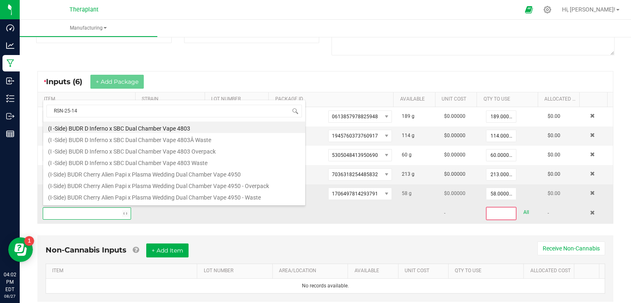
type input "RSN-25-149"
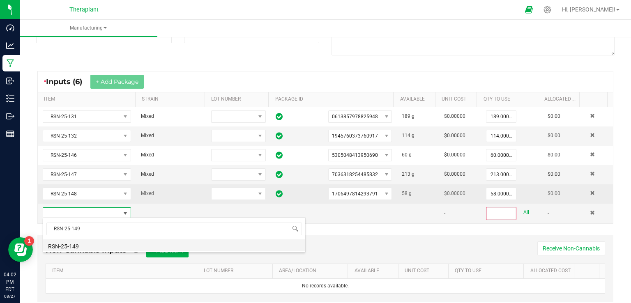
click at [71, 246] on li "RSN-25-149" at bounding box center [174, 245] width 262 height 12
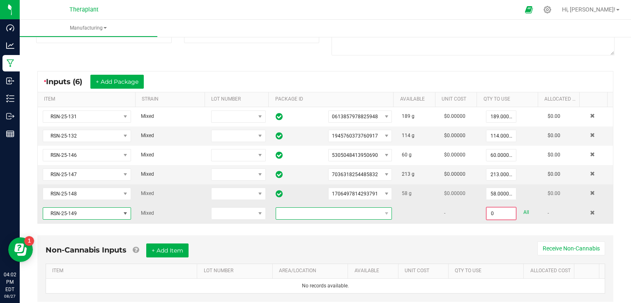
click at [307, 216] on span at bounding box center [328, 214] width 105 height 12
click at [301, 242] on li "6167502811452589" at bounding box center [327, 246] width 113 height 14
click at [523, 207] on link "All" at bounding box center [526, 212] width 6 height 11
type input "184.0000 g"
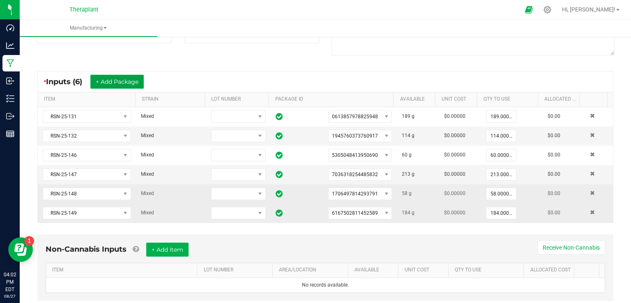
click at [113, 78] on button "+ Add Package" at bounding box center [116, 82] width 53 height 14
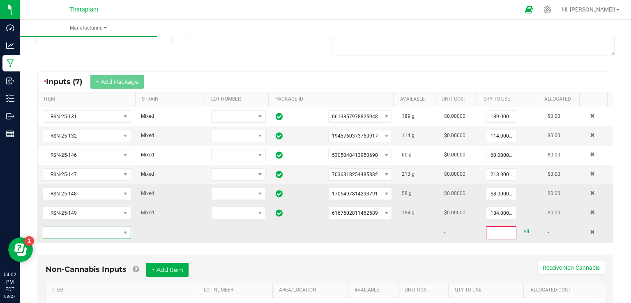
click at [74, 227] on span "NO DATA FOUND" at bounding box center [87, 233] width 88 height 12
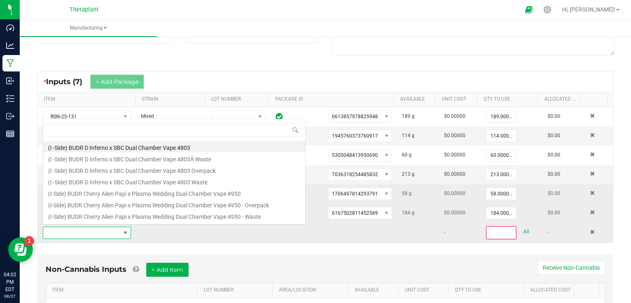
click at [74, 227] on span at bounding box center [81, 233] width 77 height 12
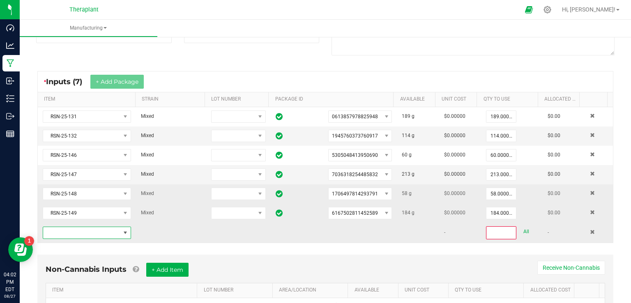
click at [74, 227] on span "NO DATA FOUND" at bounding box center [81, 233] width 77 height 12
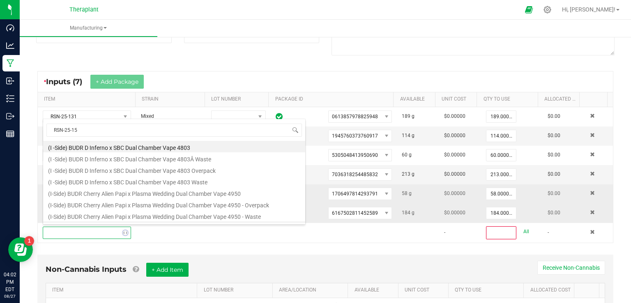
type input "RSN-25-156"
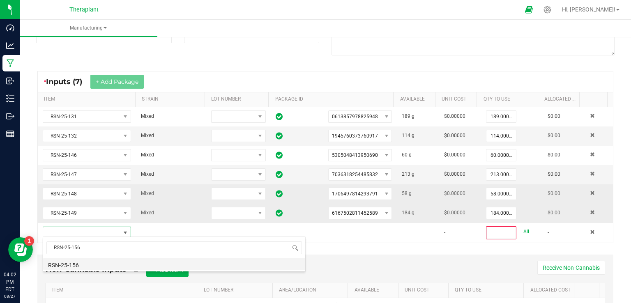
click at [79, 265] on li "RSN-25-156" at bounding box center [174, 264] width 262 height 12
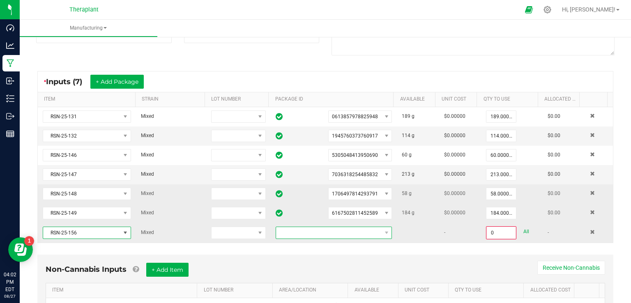
click at [290, 230] on span at bounding box center [328, 233] width 105 height 12
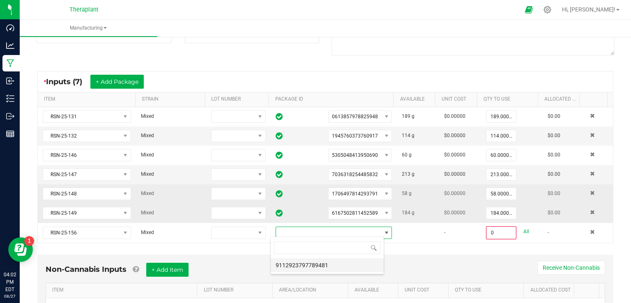
click at [285, 260] on li "9112923797789481" at bounding box center [327, 265] width 113 height 14
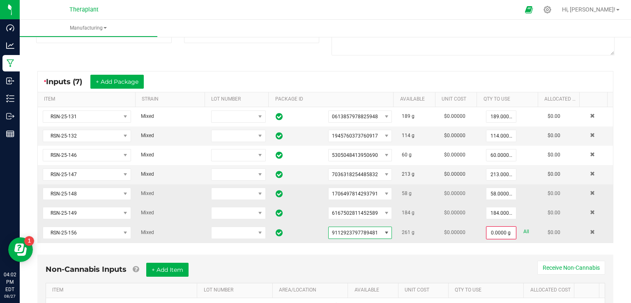
click at [523, 229] on link "All" at bounding box center [526, 231] width 6 height 11
type input "261.0000 g"
click at [110, 77] on button "+ Add Package" at bounding box center [116, 82] width 53 height 14
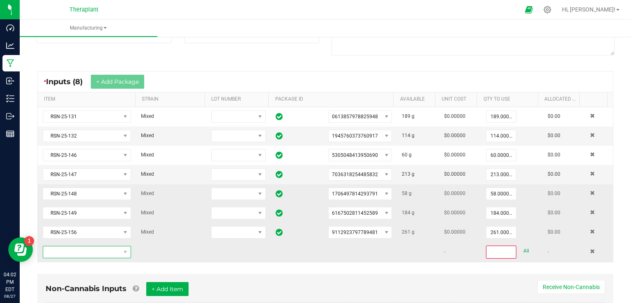
click at [76, 247] on span "NO DATA FOUND" at bounding box center [81, 252] width 77 height 12
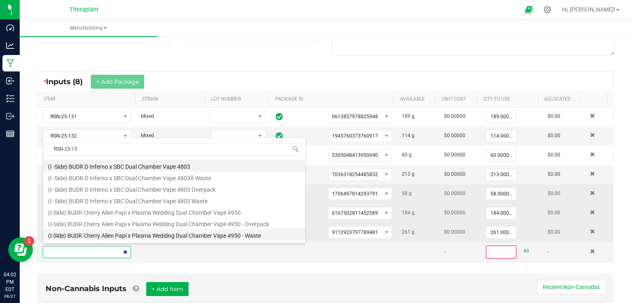
type input "RSN-25-157"
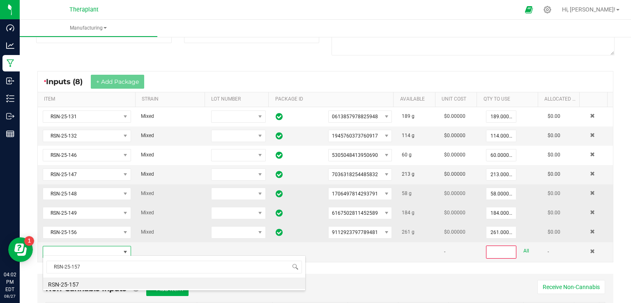
click at [83, 286] on li "RSN-25-157" at bounding box center [174, 284] width 262 height 12
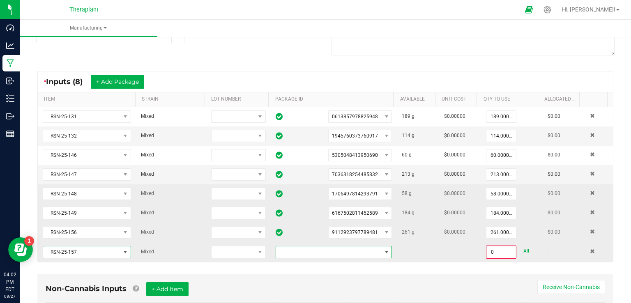
click at [307, 250] on span at bounding box center [328, 252] width 105 height 12
click at [299, 280] on li "3208582266506366" at bounding box center [327, 285] width 113 height 14
click at [523, 249] on link "All" at bounding box center [526, 251] width 6 height 11
type input "758.0000 g"
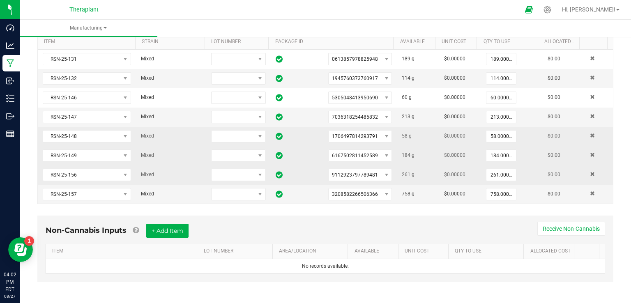
click at [463, 224] on div "Non-Cannabis Inputs + Add Item Receive Non-Cannabis" at bounding box center [325, 234] width 559 height 20
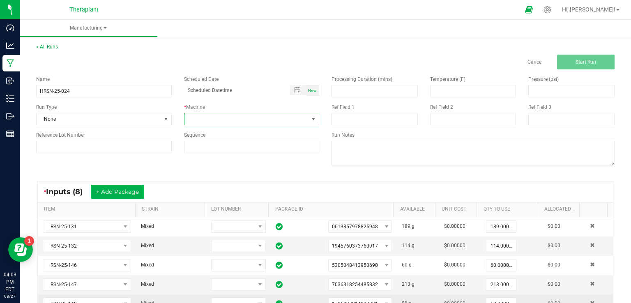
click at [207, 122] on span at bounding box center [246, 119] width 124 height 12
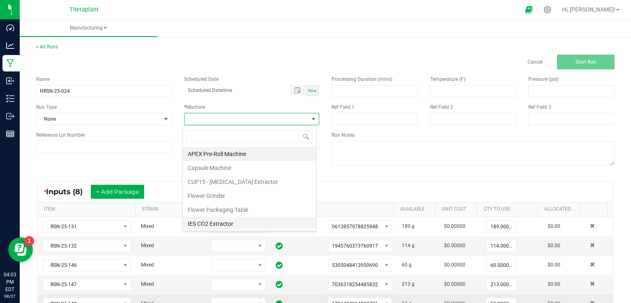
click at [204, 221] on li "IES CO2 Extractor" at bounding box center [249, 224] width 133 height 14
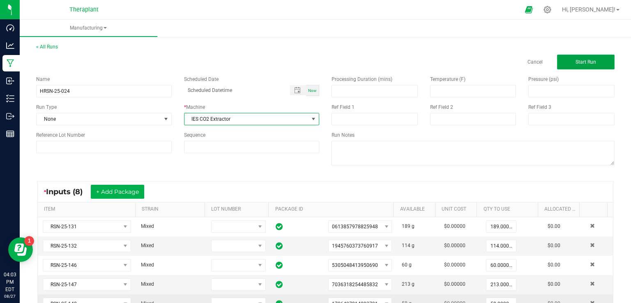
click at [585, 60] on span "Start Run" at bounding box center [586, 62] width 21 height 6
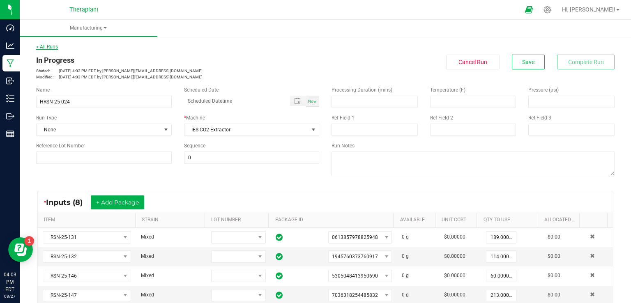
click at [53, 46] on link "< All Runs" at bounding box center [47, 47] width 22 height 6
